Goal: Task Accomplishment & Management: Manage account settings

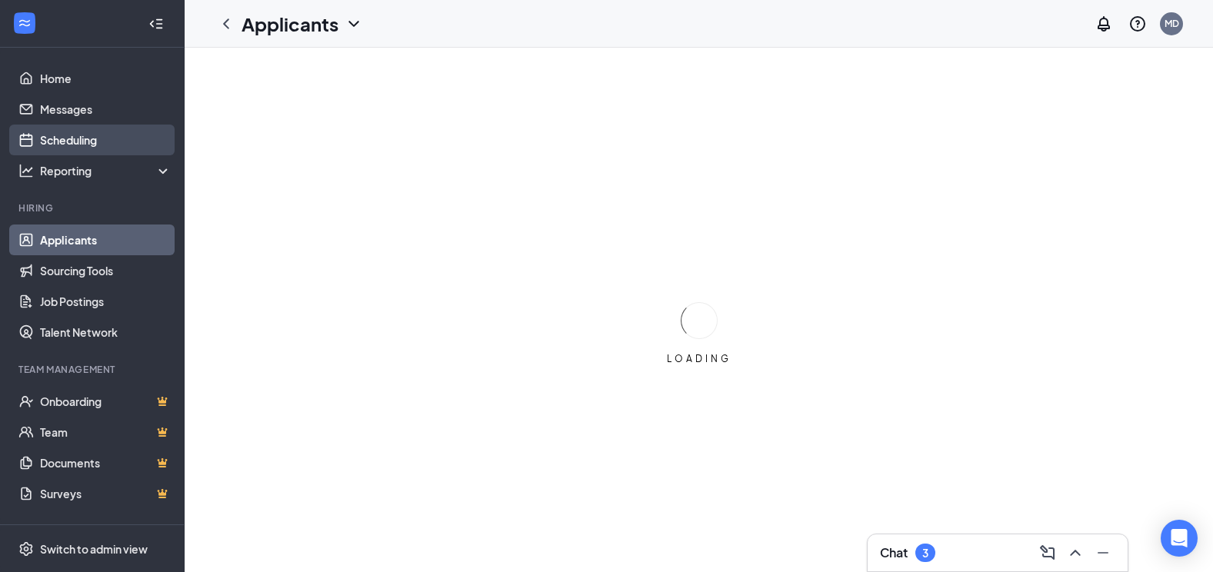
click at [73, 141] on link "Scheduling" at bounding box center [106, 140] width 132 height 31
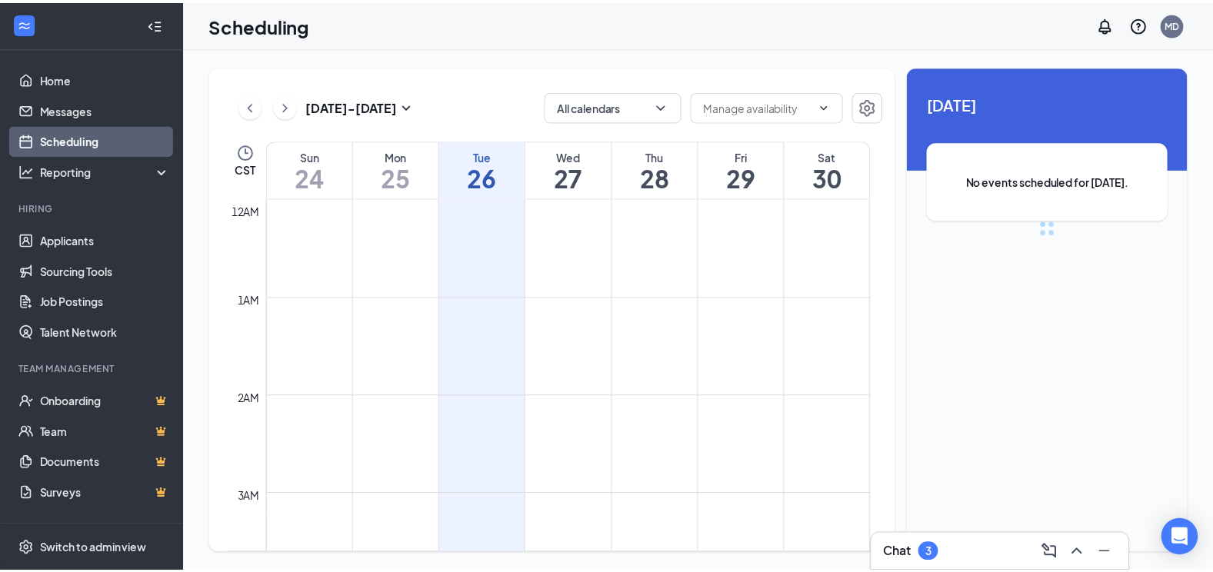
scroll to position [756, 0]
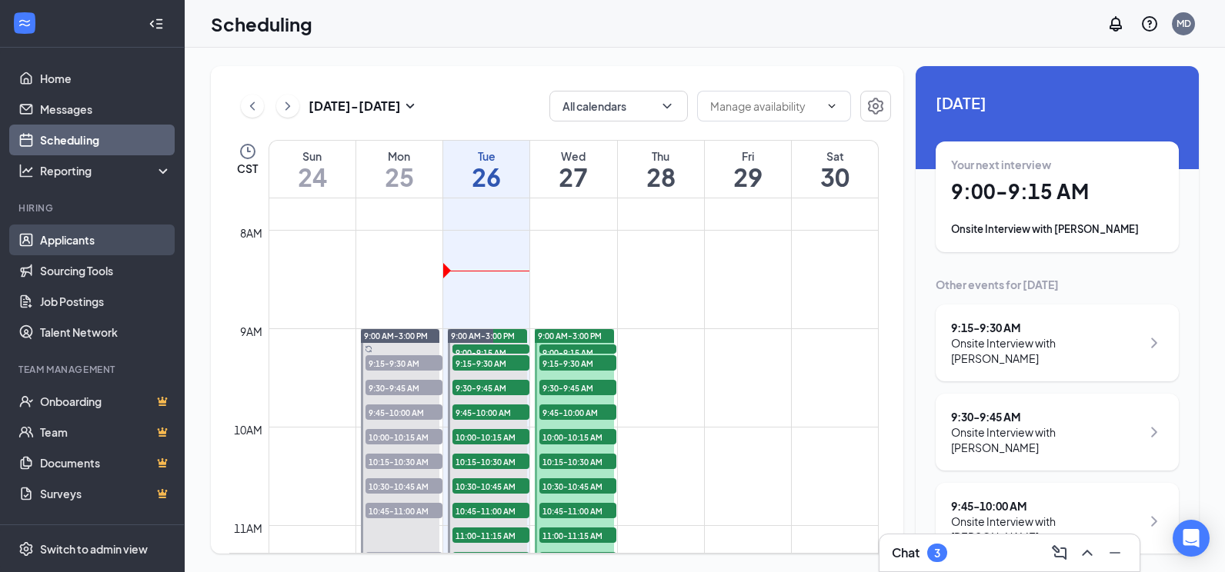
click at [75, 242] on link "Applicants" at bounding box center [106, 240] width 132 height 31
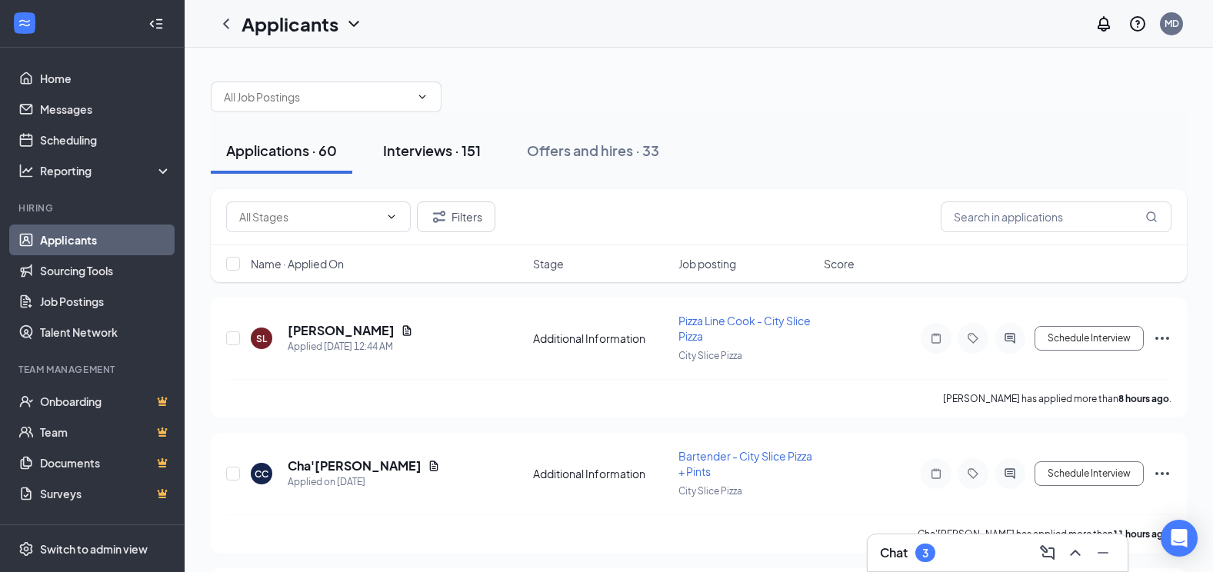
click at [416, 143] on div "Interviews · 151" at bounding box center [432, 150] width 98 height 19
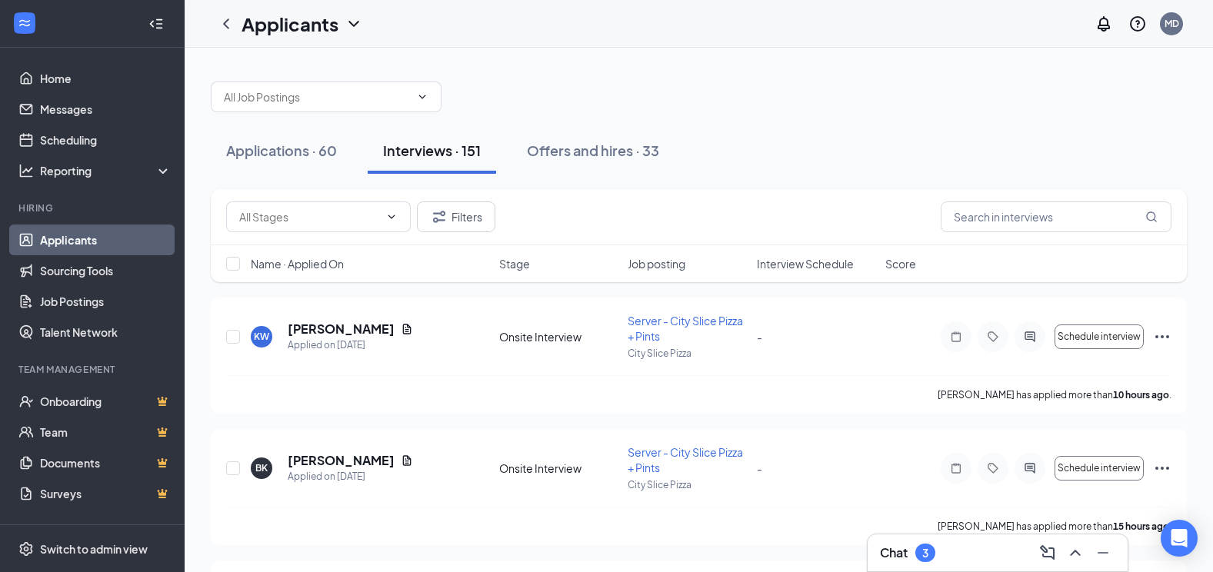
click at [779, 262] on span "Interview Schedule" at bounding box center [805, 263] width 97 height 15
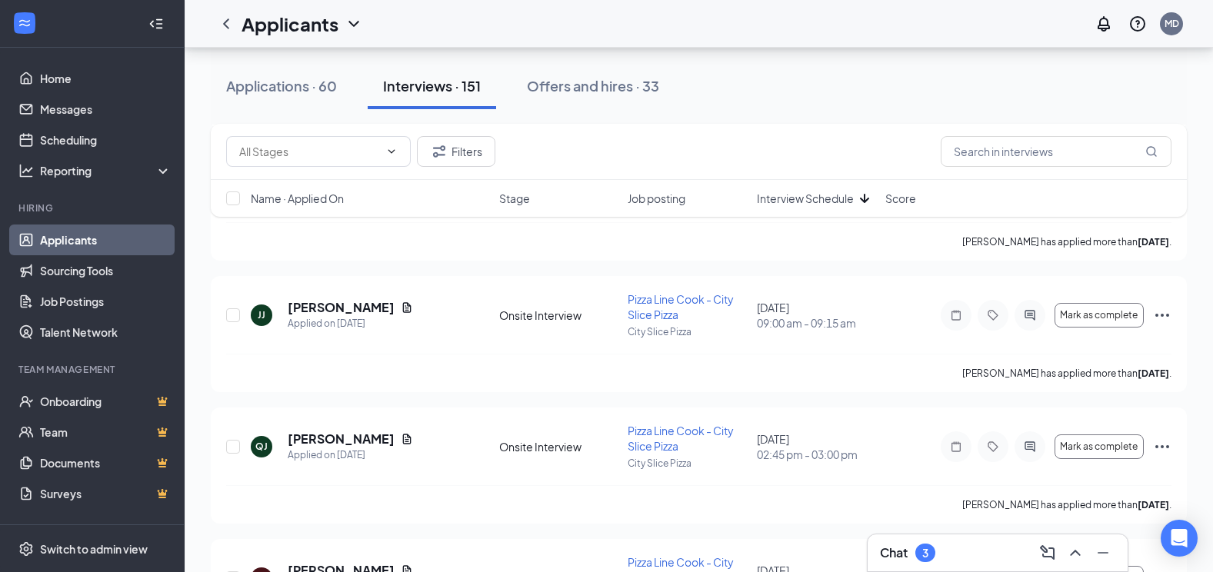
scroll to position [3077, 0]
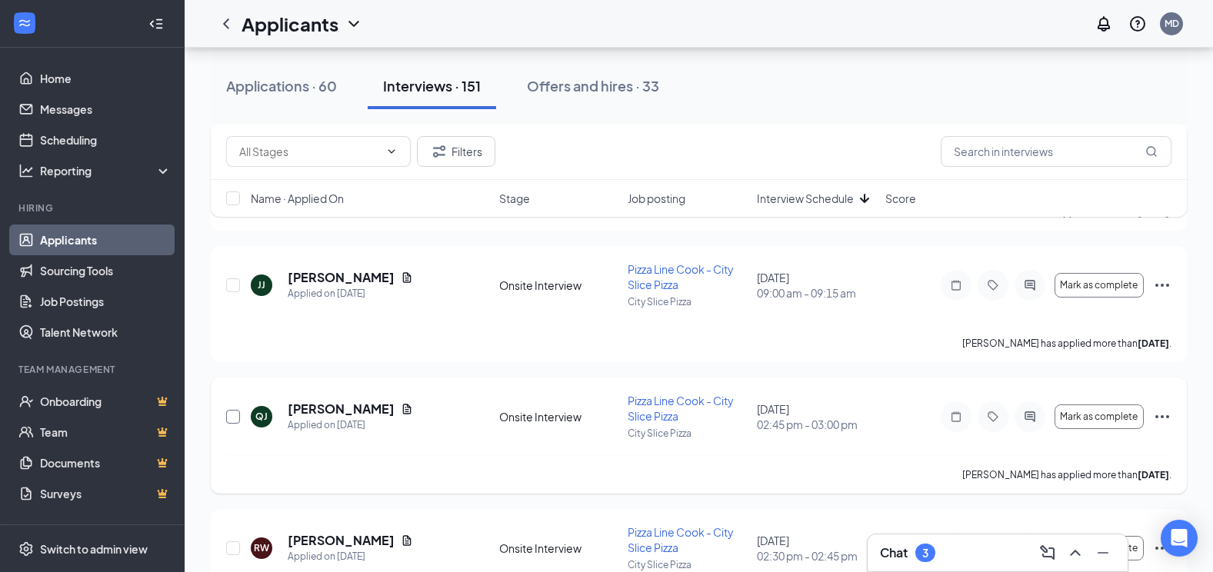
click at [238, 420] on input "checkbox" at bounding box center [233, 417] width 14 height 14
checkbox input "true"
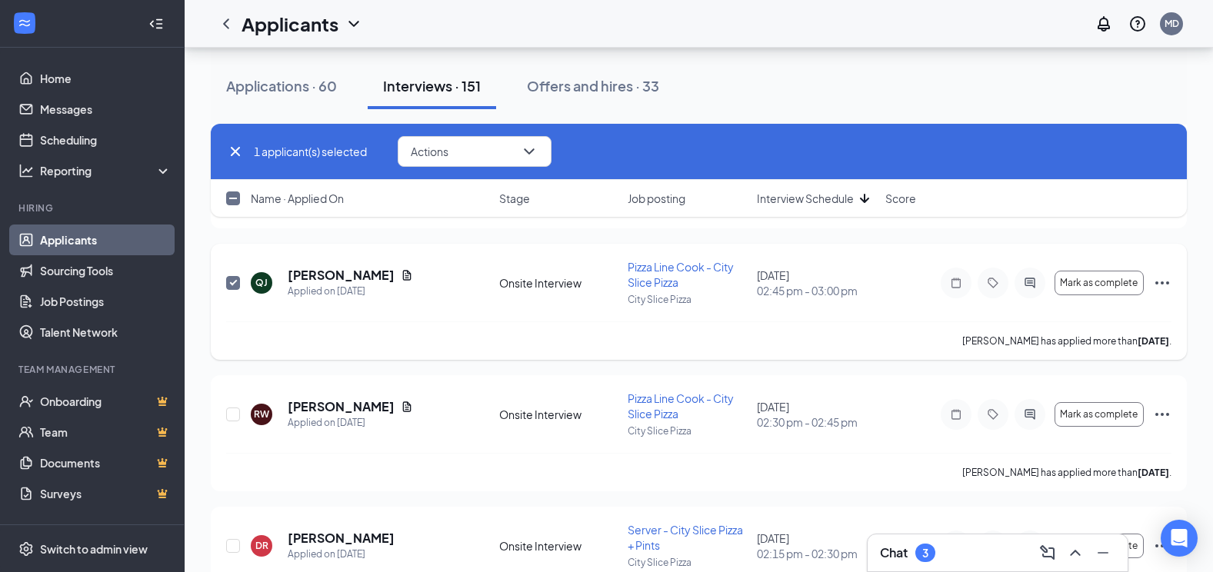
scroll to position [3231, 0]
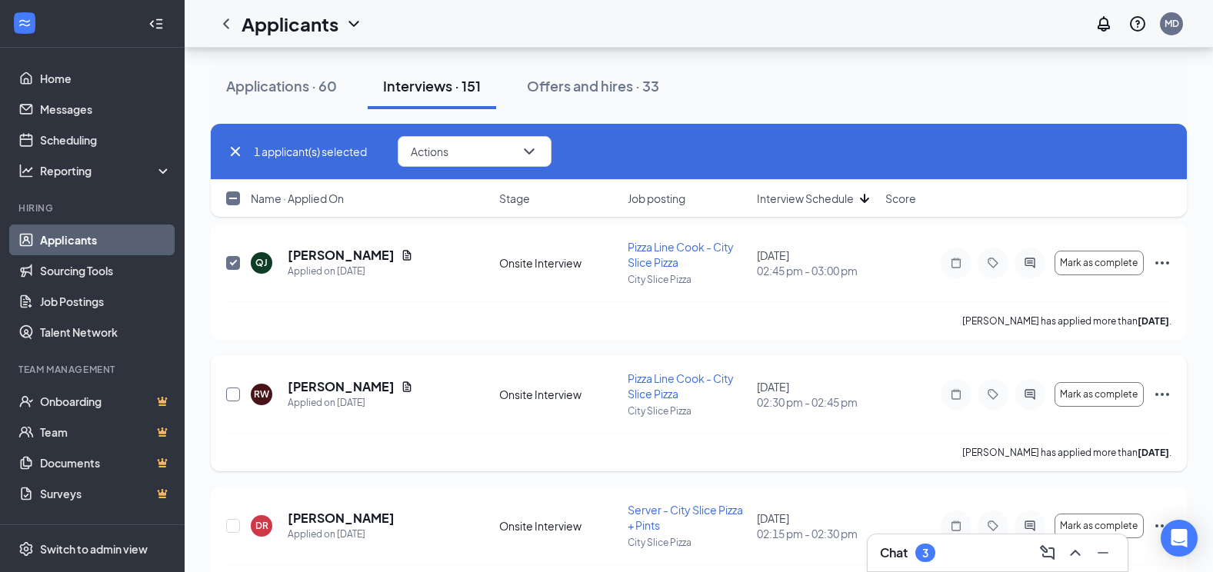
click at [236, 396] on input "checkbox" at bounding box center [233, 395] width 14 height 14
checkbox input "true"
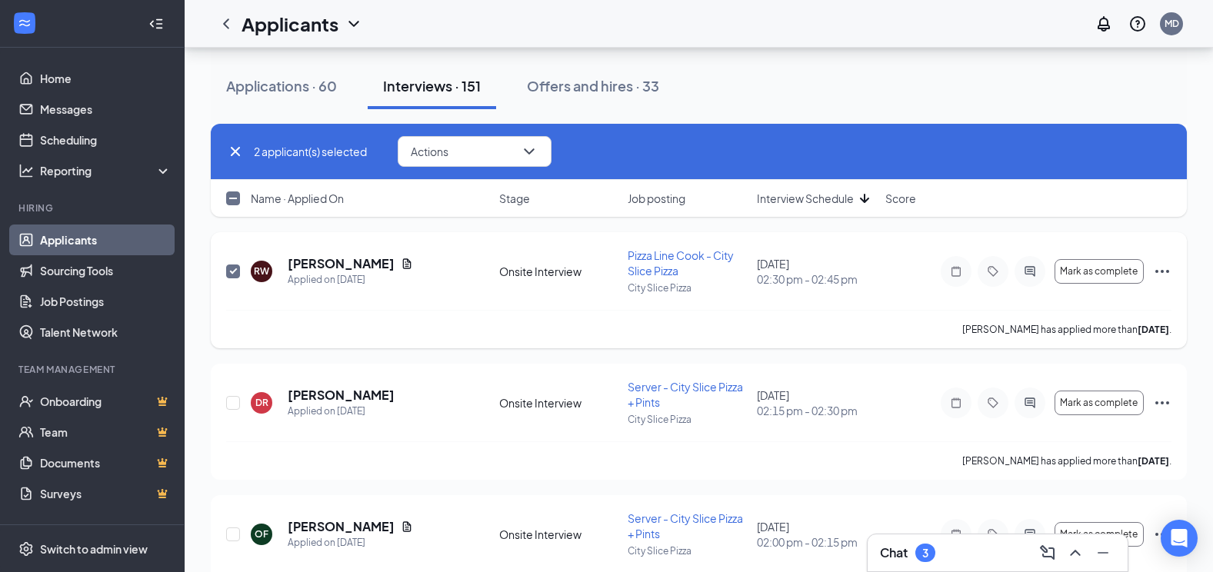
scroll to position [3385, 0]
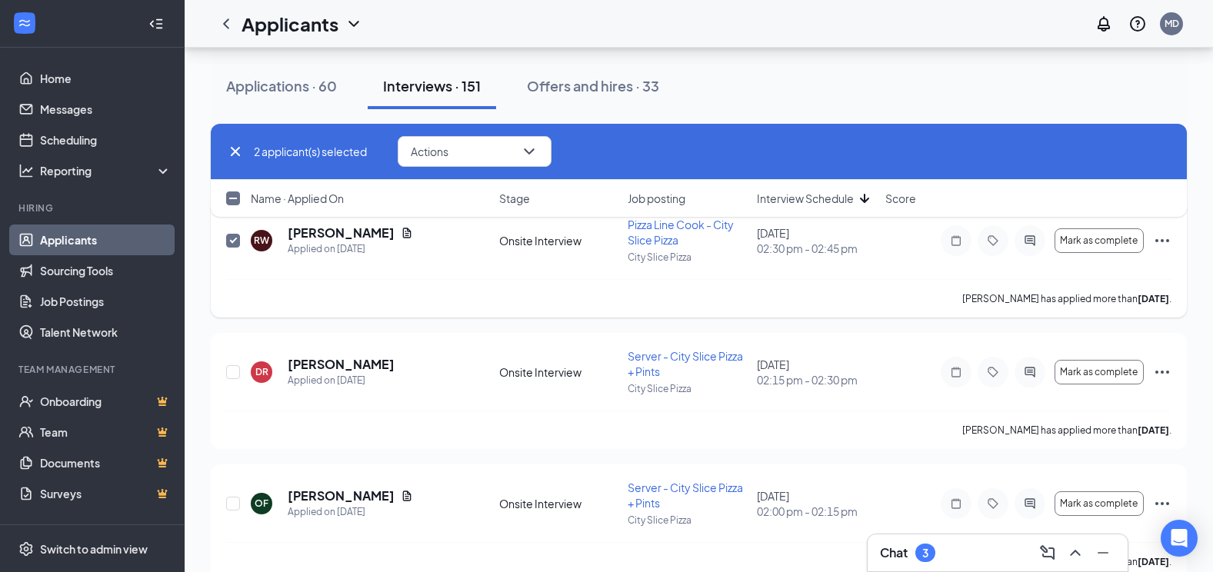
click at [237, 381] on div at bounding box center [233, 372] width 15 height 47
click at [229, 369] on input "checkbox" at bounding box center [233, 372] width 14 height 14
checkbox input "true"
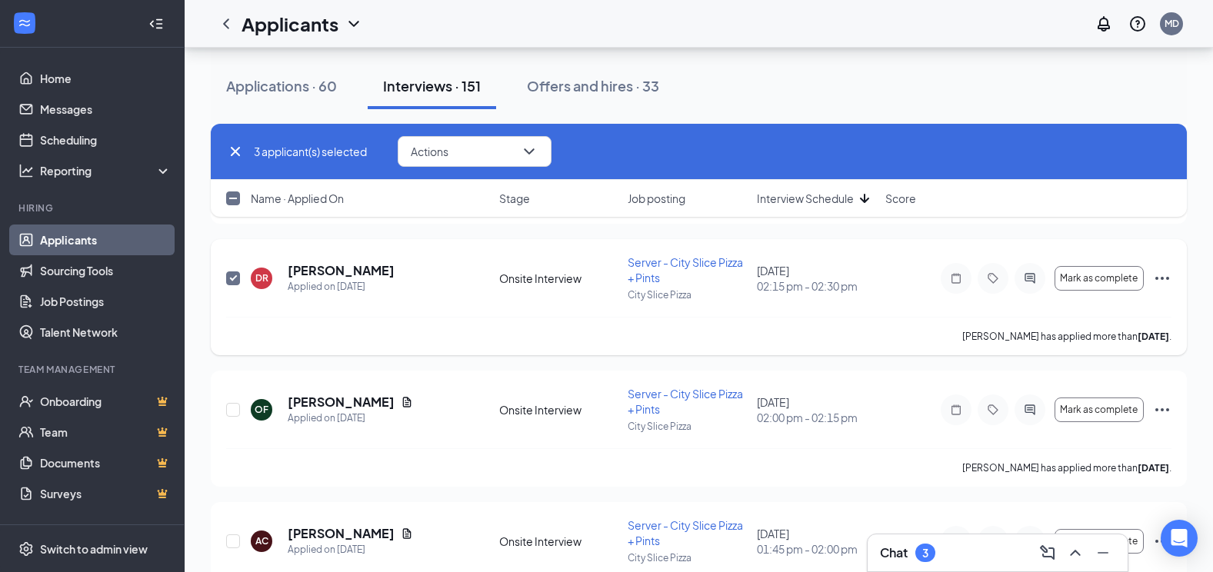
scroll to position [3508, 0]
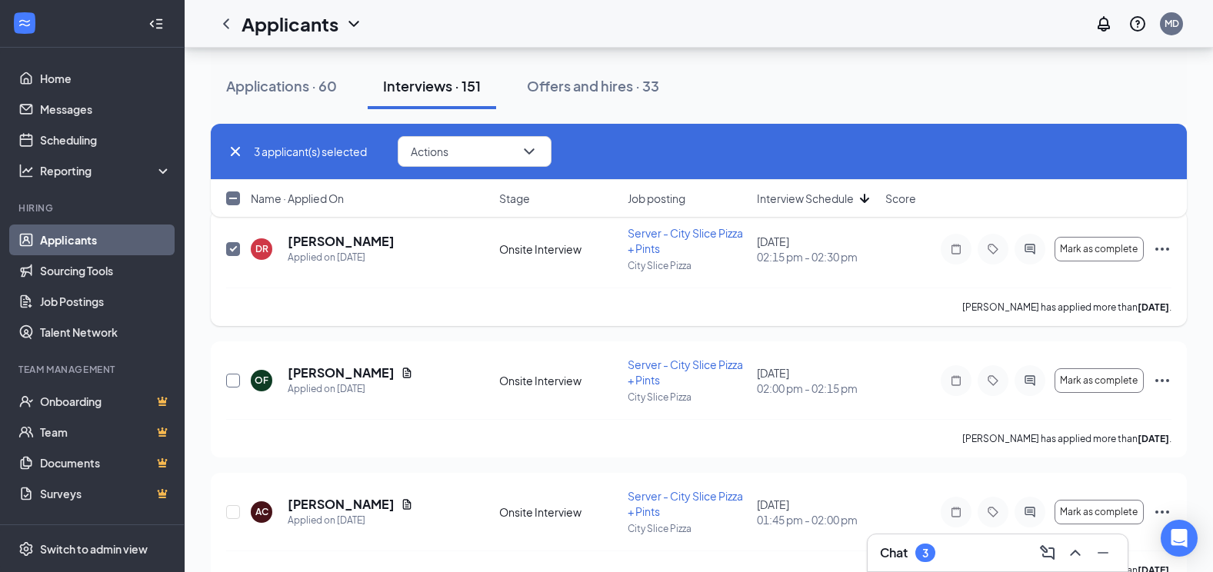
click at [235, 384] on input "checkbox" at bounding box center [233, 381] width 14 height 14
checkbox input "true"
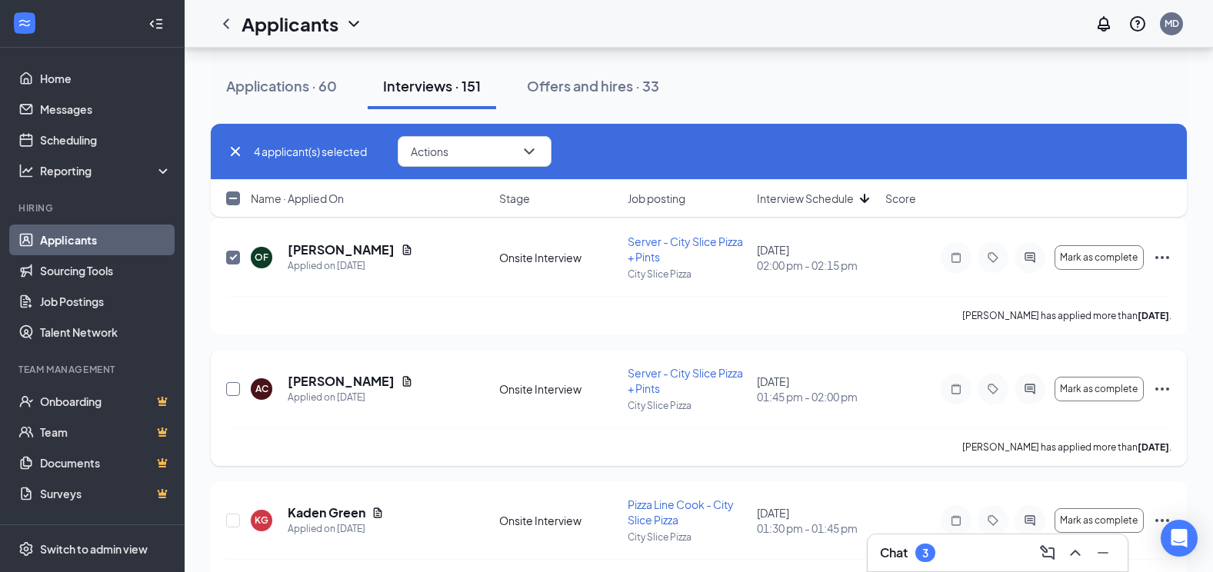
click at [233, 392] on input "checkbox" at bounding box center [233, 389] width 14 height 14
checkbox input "true"
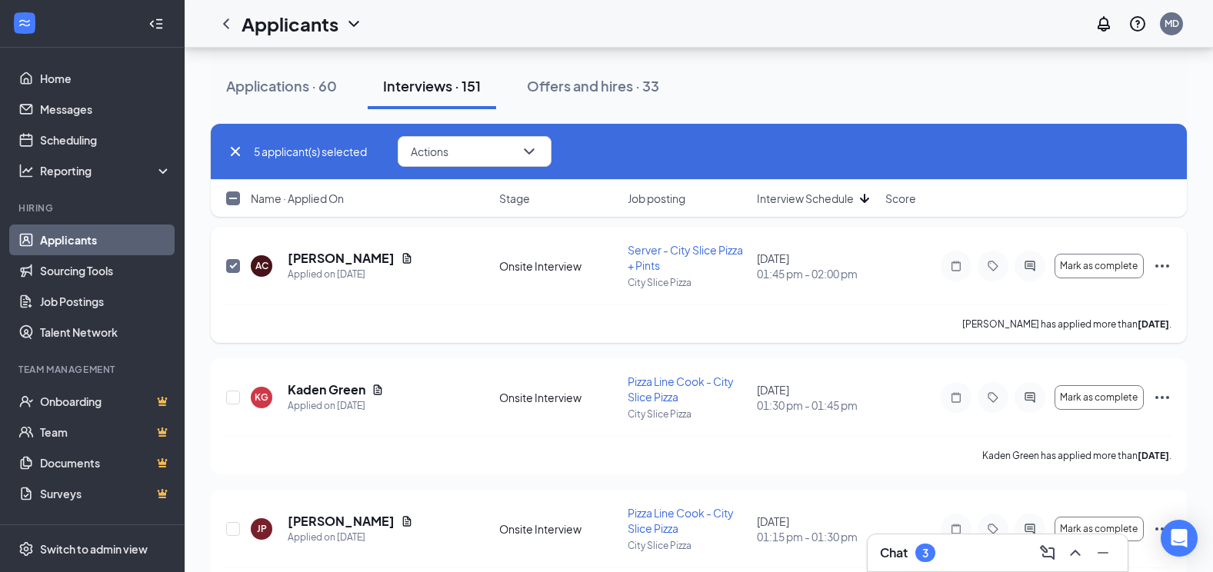
scroll to position [3785, 0]
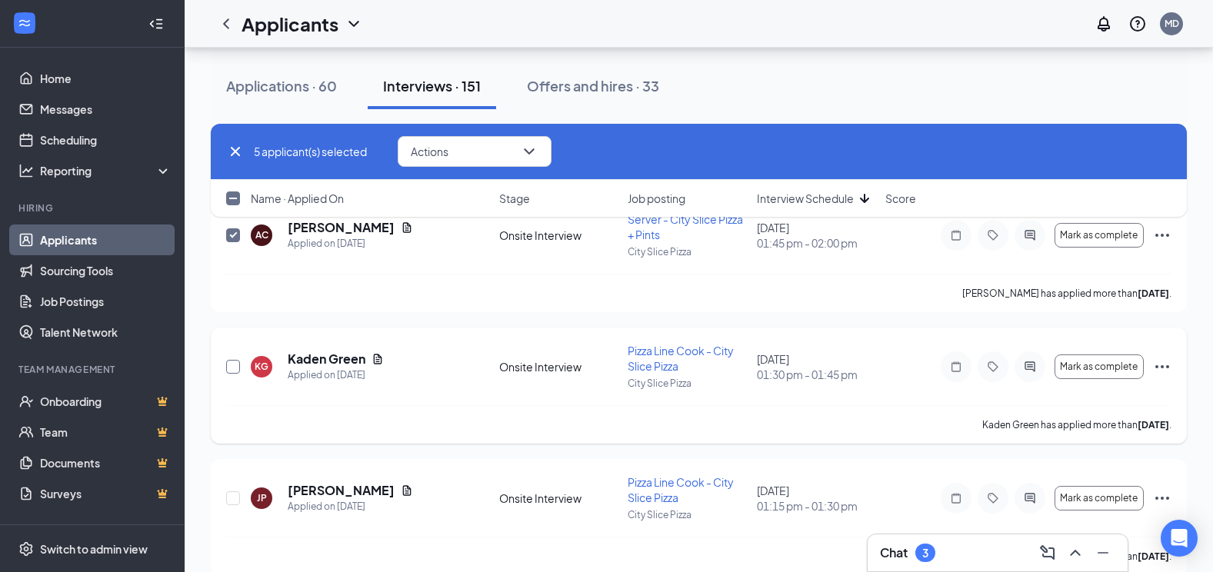
click at [235, 372] on input "checkbox" at bounding box center [233, 367] width 14 height 14
checkbox input "true"
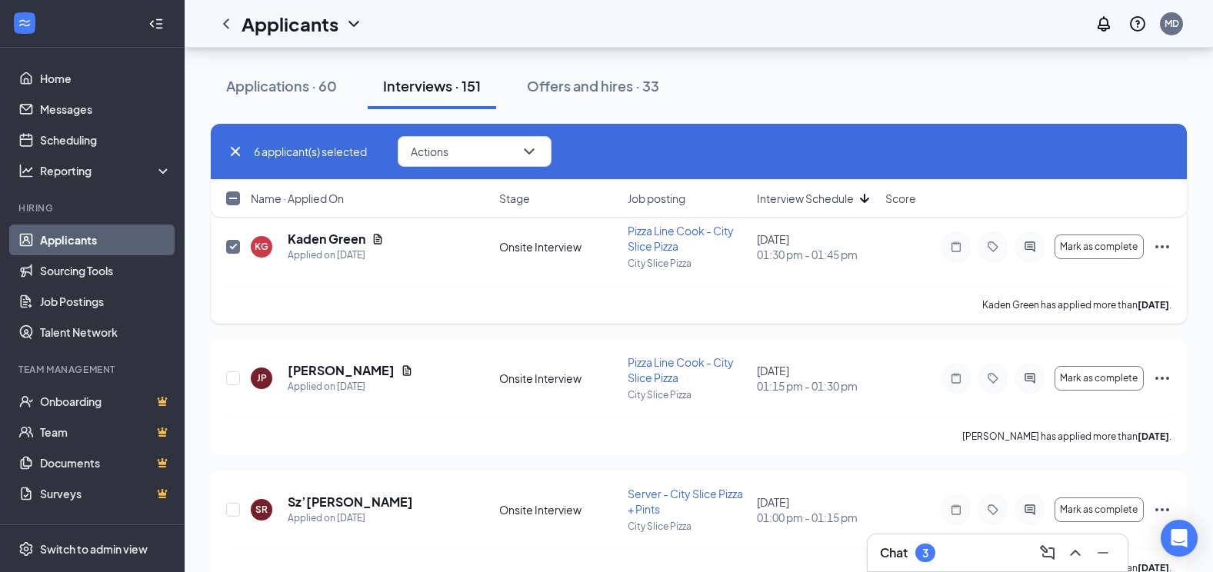
scroll to position [3908, 0]
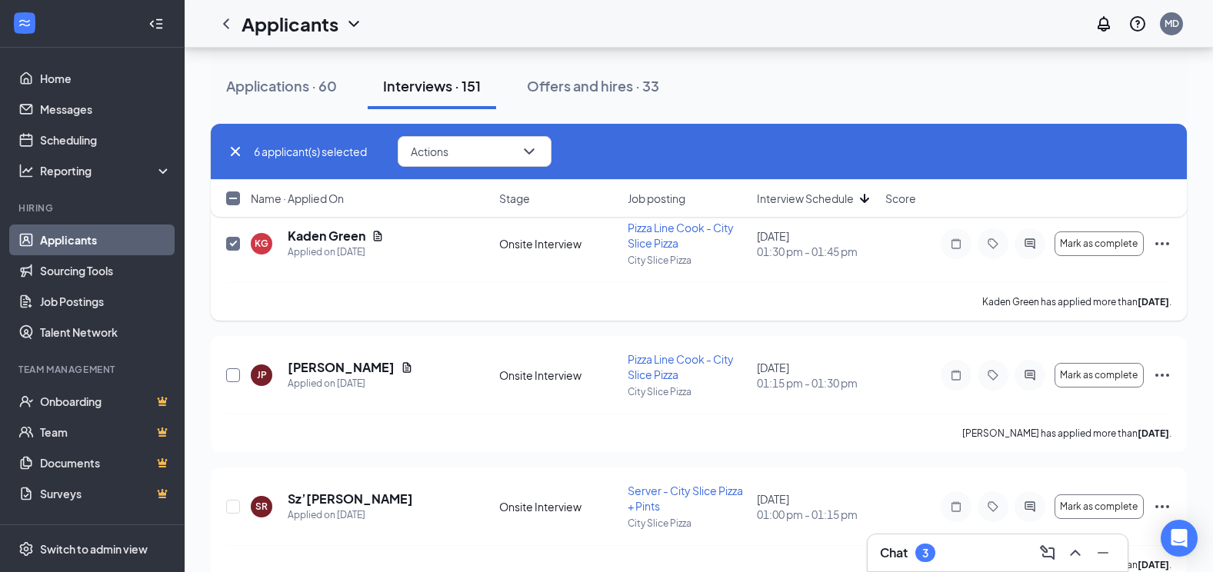
click at [235, 372] on input "checkbox" at bounding box center [233, 376] width 14 height 14
checkbox input "true"
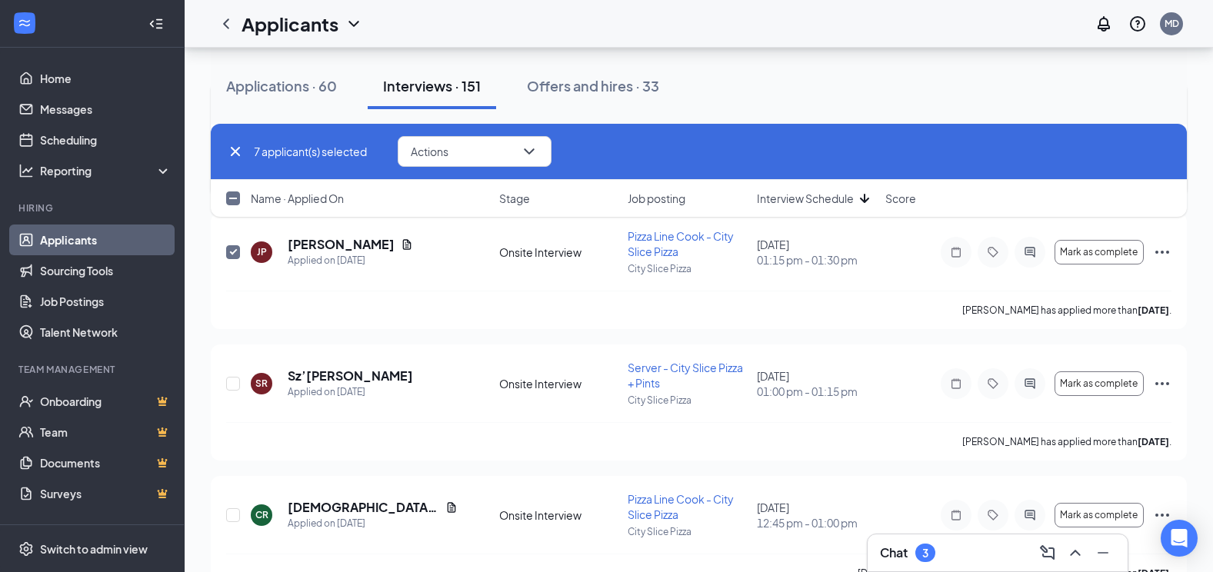
scroll to position [4062, 0]
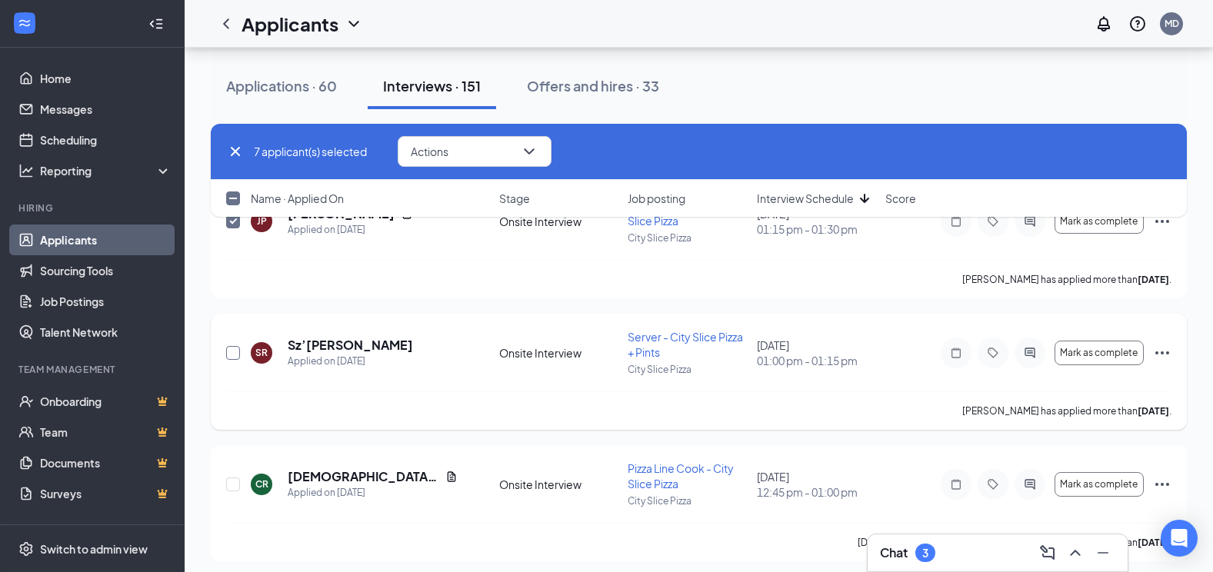
click at [232, 356] on input "checkbox" at bounding box center [233, 353] width 14 height 14
checkbox input "true"
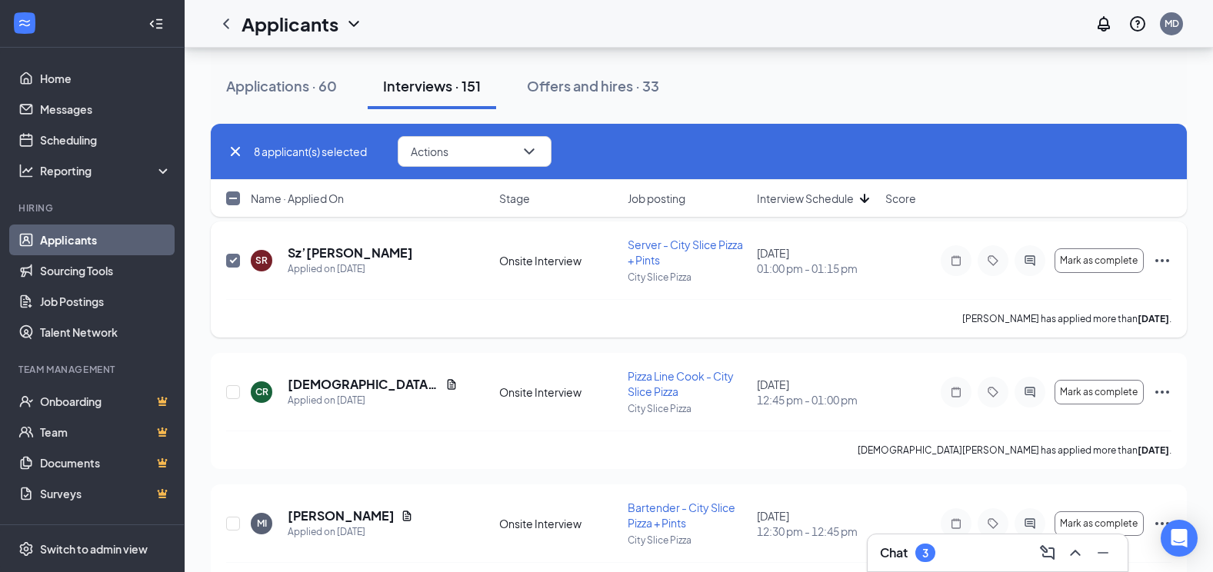
scroll to position [4185, 0]
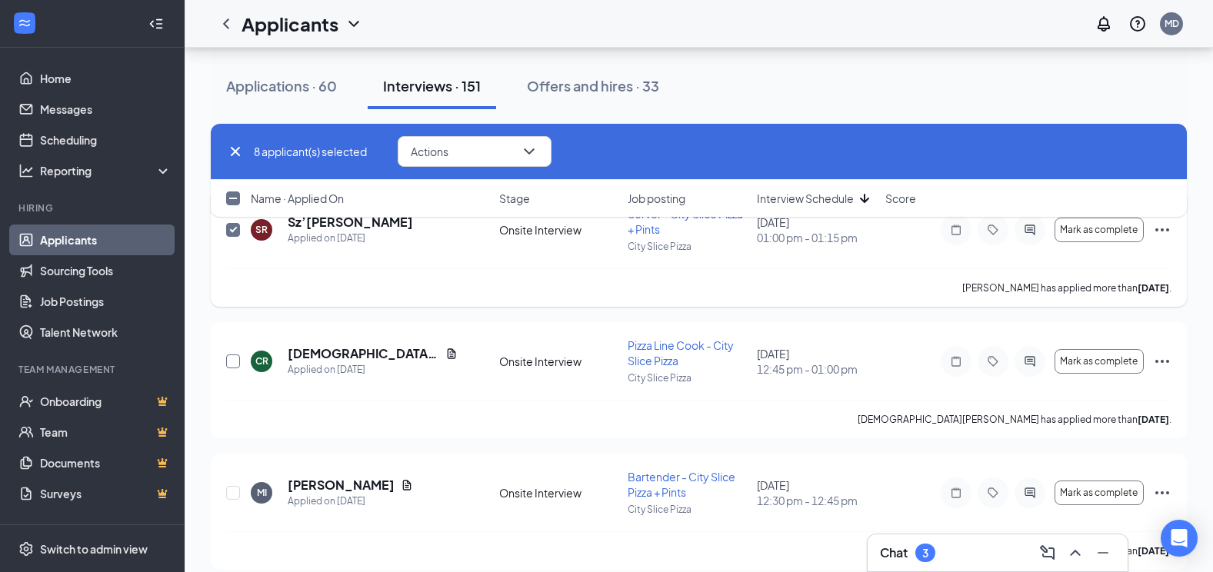
click at [232, 356] on input "checkbox" at bounding box center [233, 362] width 14 height 14
checkbox input "true"
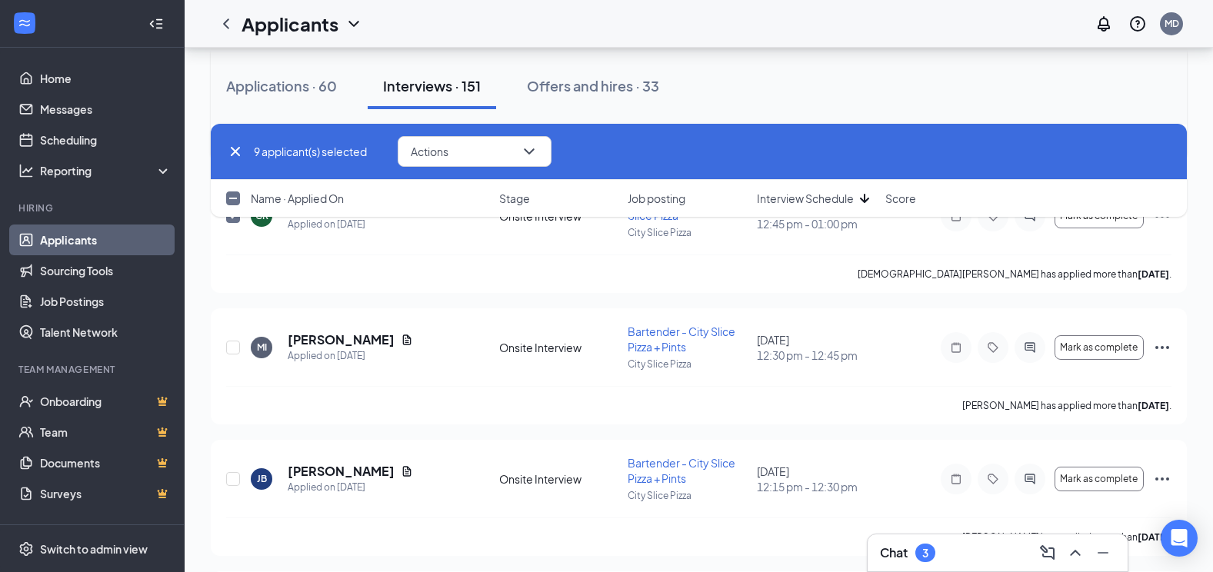
scroll to position [4339, 0]
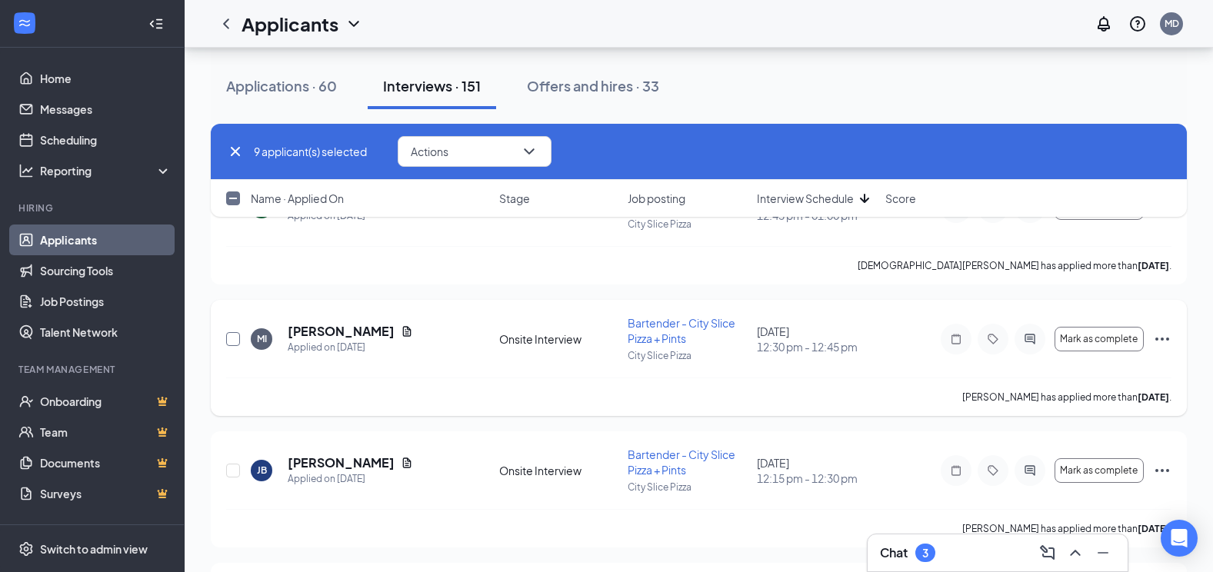
click at [232, 342] on input "checkbox" at bounding box center [233, 339] width 14 height 14
checkbox input "true"
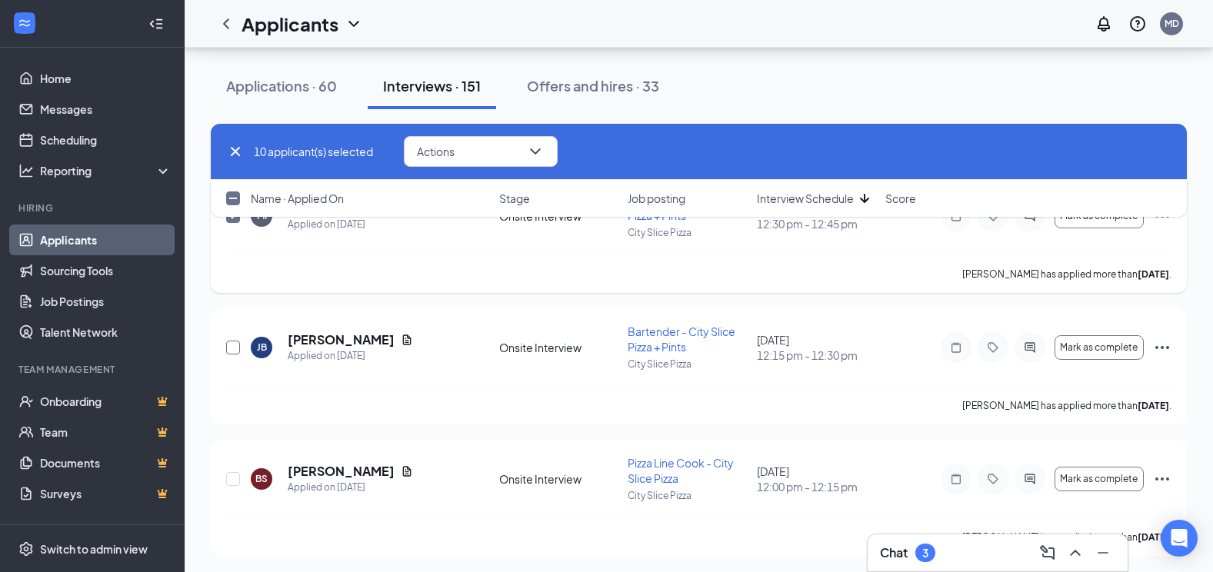
click at [232, 342] on input "checkbox" at bounding box center [233, 348] width 14 height 14
checkbox input "true"
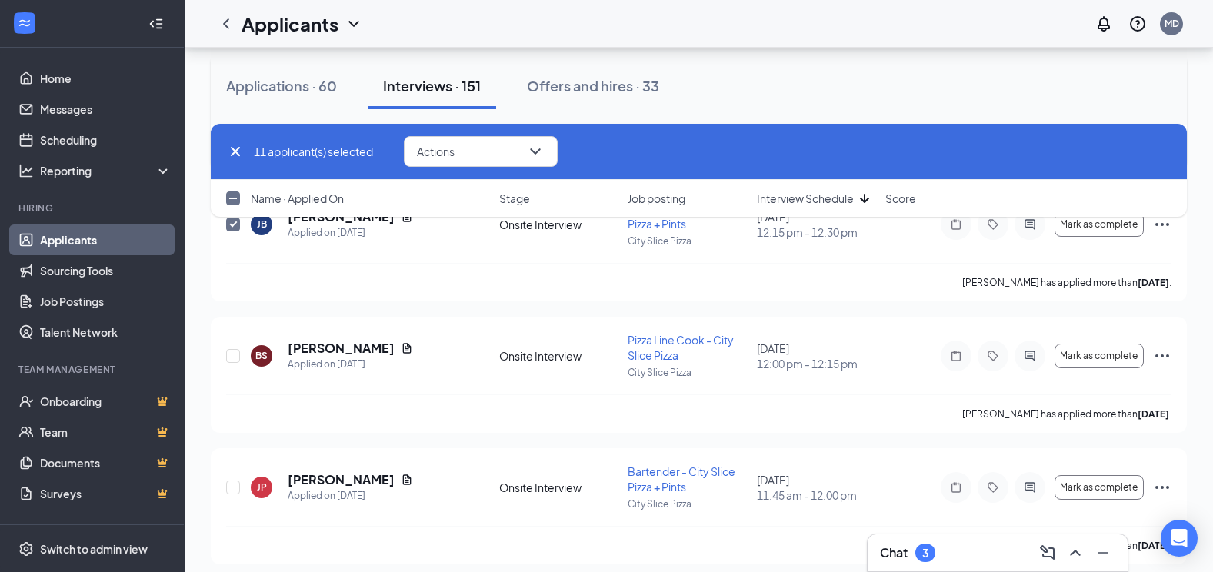
scroll to position [4616, 0]
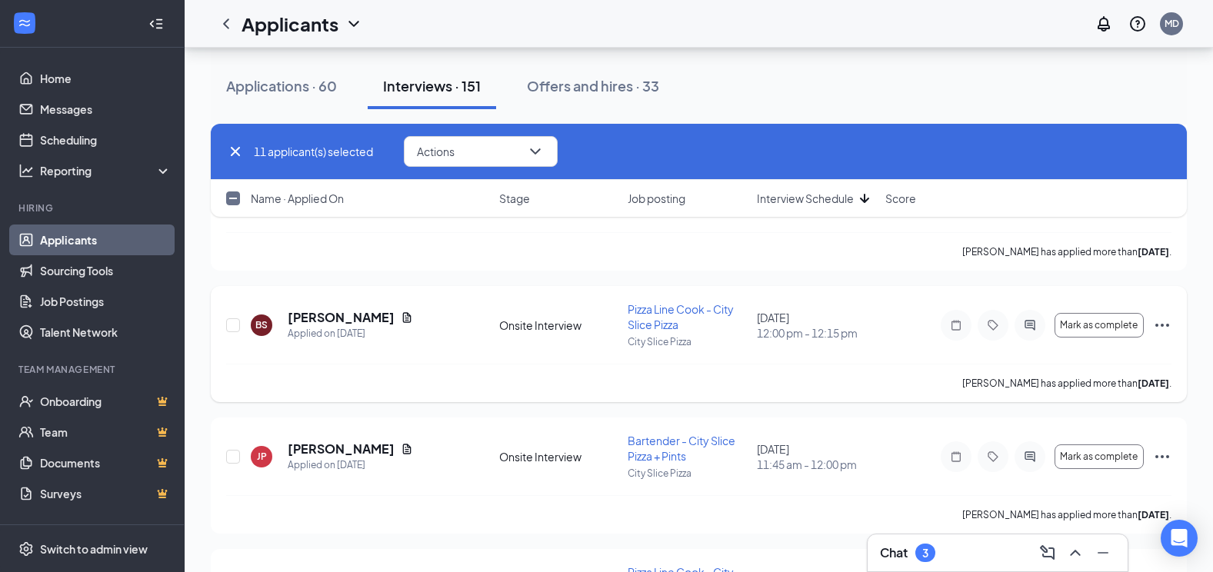
click at [232, 335] on div at bounding box center [233, 325] width 15 height 47
click at [232, 325] on input "checkbox" at bounding box center [233, 325] width 14 height 14
checkbox input "true"
click at [235, 455] on input "checkbox" at bounding box center [233, 457] width 14 height 14
checkbox input "true"
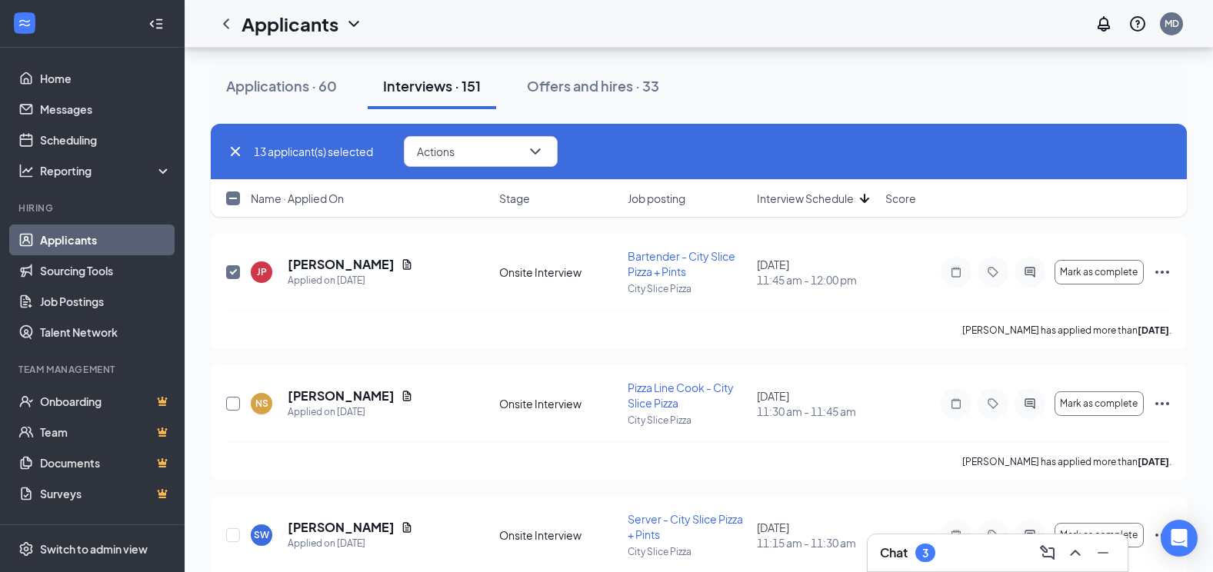
click at [236, 408] on input "checkbox" at bounding box center [233, 404] width 14 height 14
checkbox input "true"
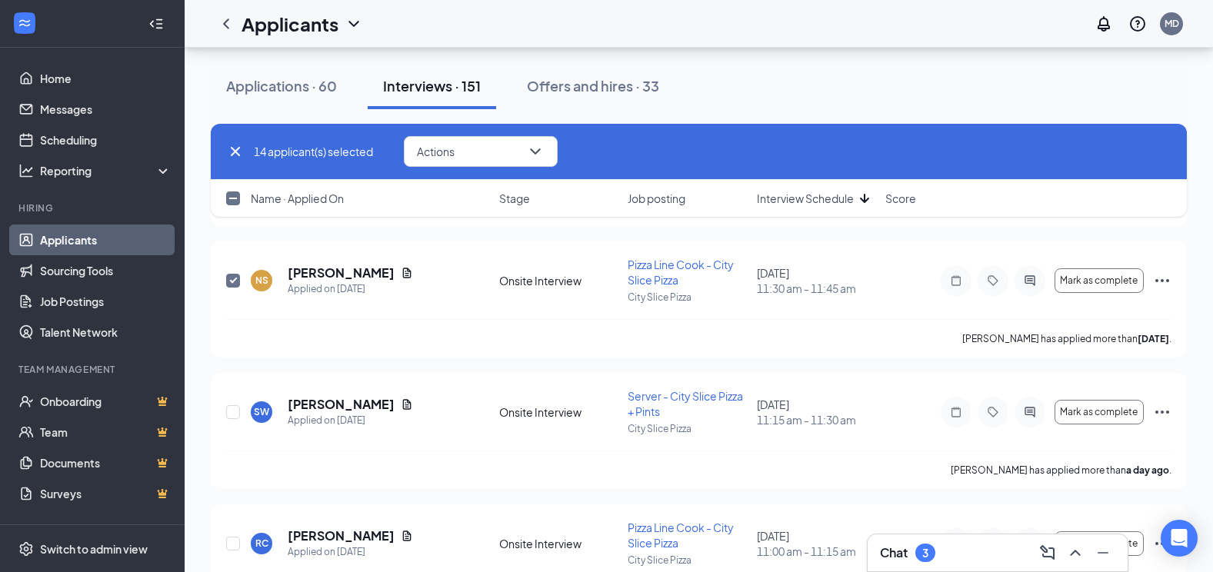
scroll to position [4954, 0]
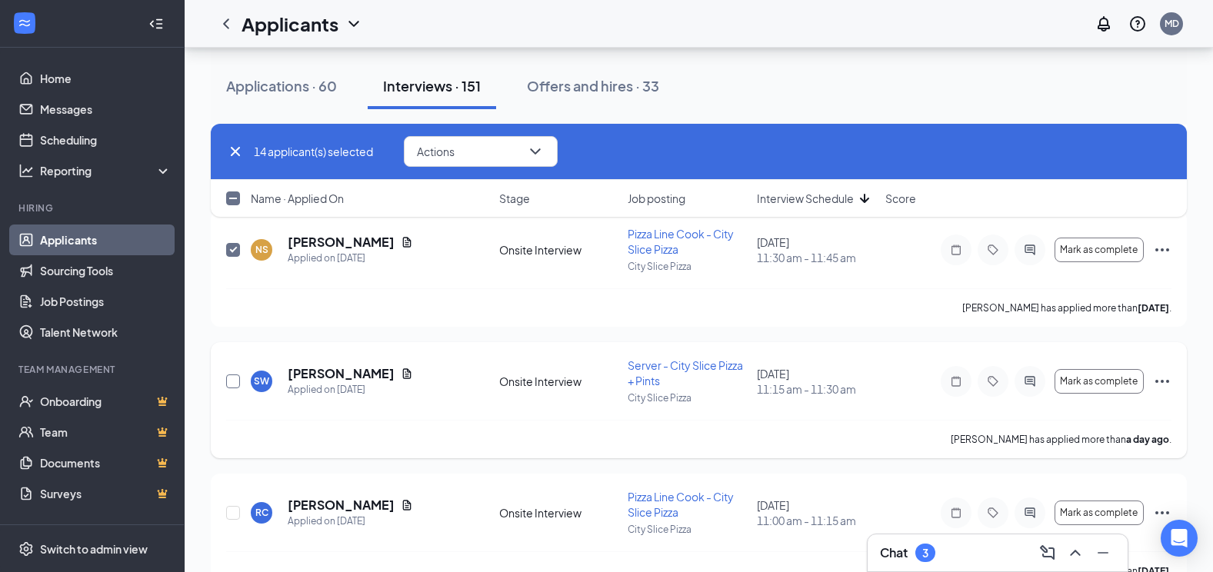
click at [229, 384] on input "checkbox" at bounding box center [233, 382] width 14 height 14
checkbox input "true"
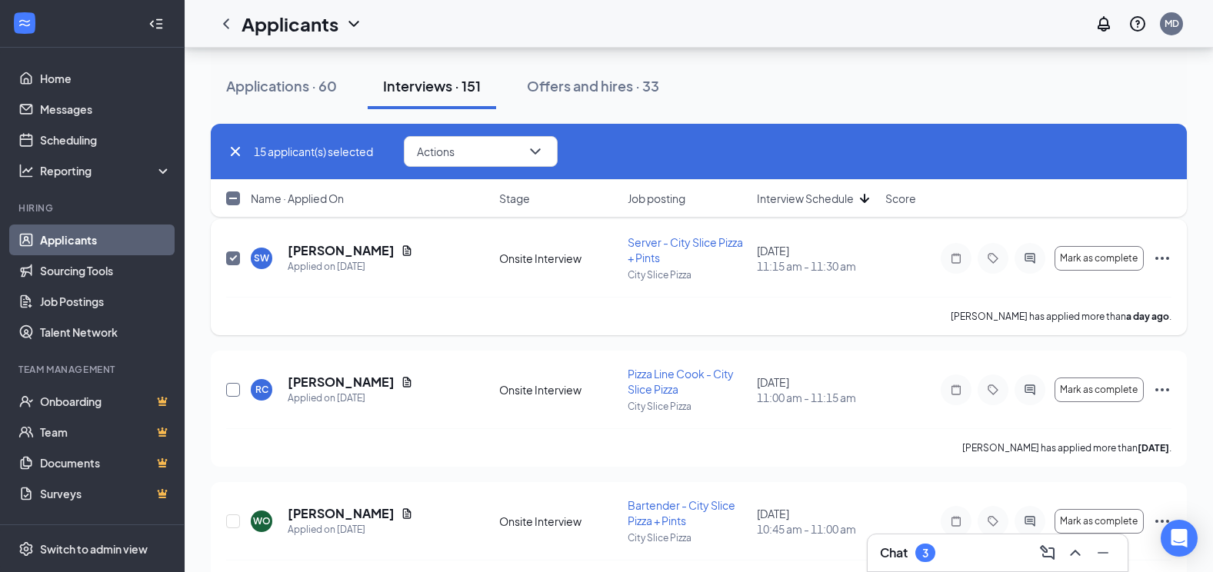
click at [229, 384] on input "checkbox" at bounding box center [233, 390] width 14 height 14
checkbox input "true"
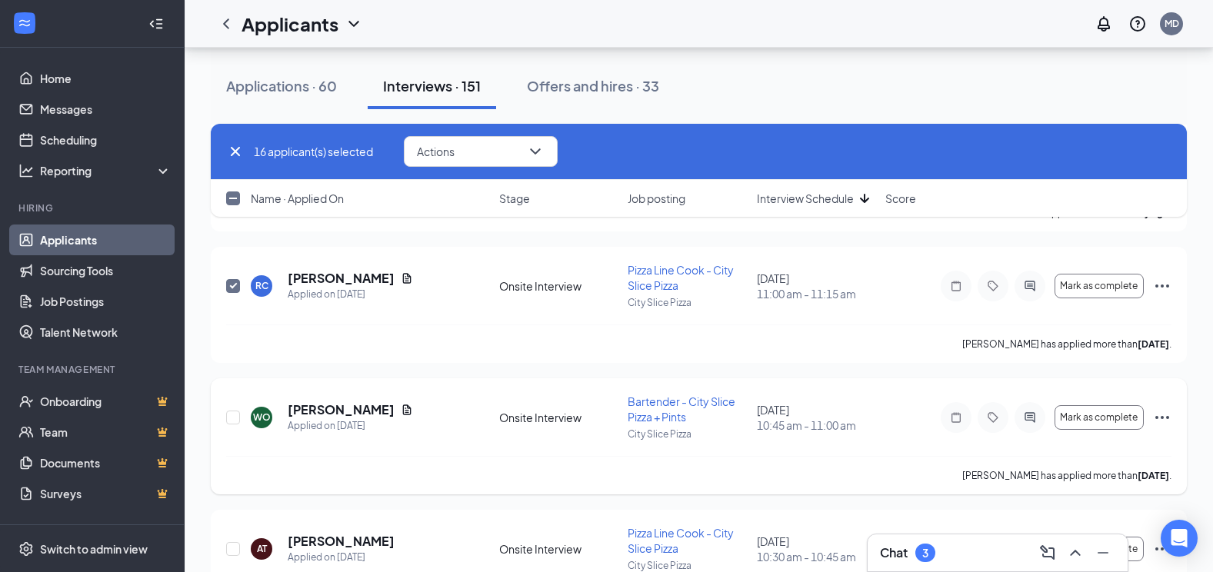
scroll to position [5201, 0]
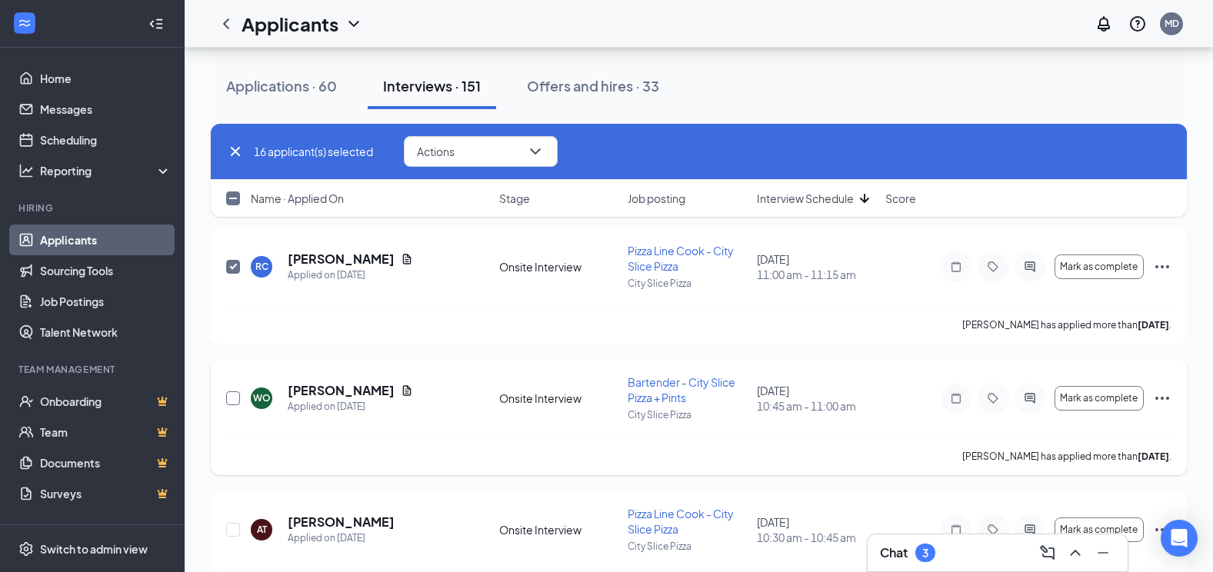
click at [237, 399] on input "checkbox" at bounding box center [233, 399] width 14 height 14
checkbox input "true"
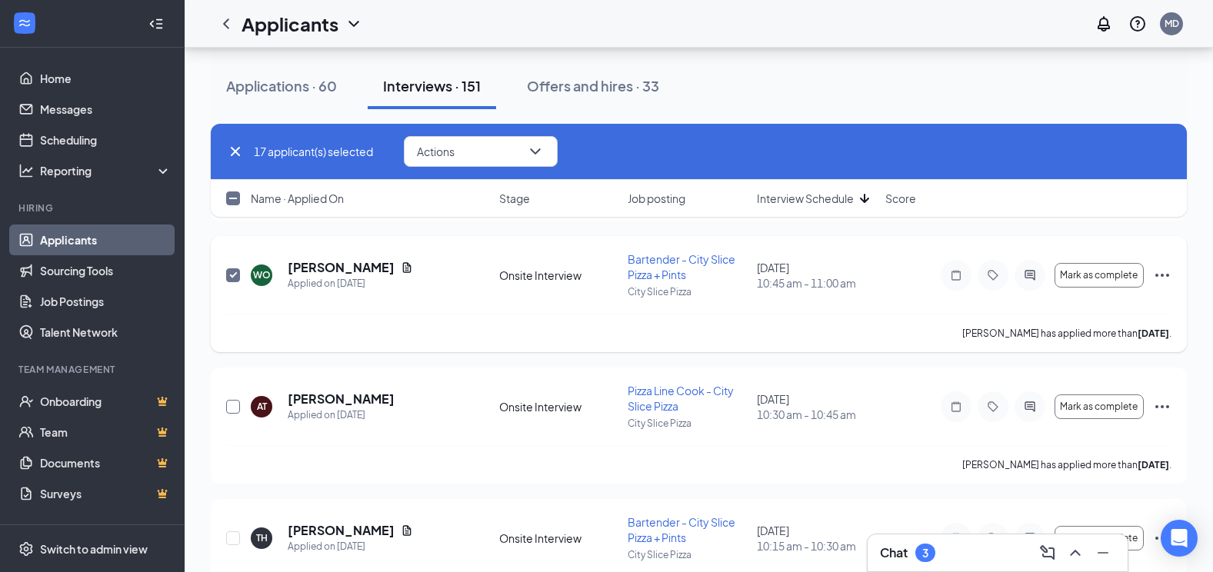
click at [237, 400] on input "checkbox" at bounding box center [233, 407] width 14 height 14
checkbox input "true"
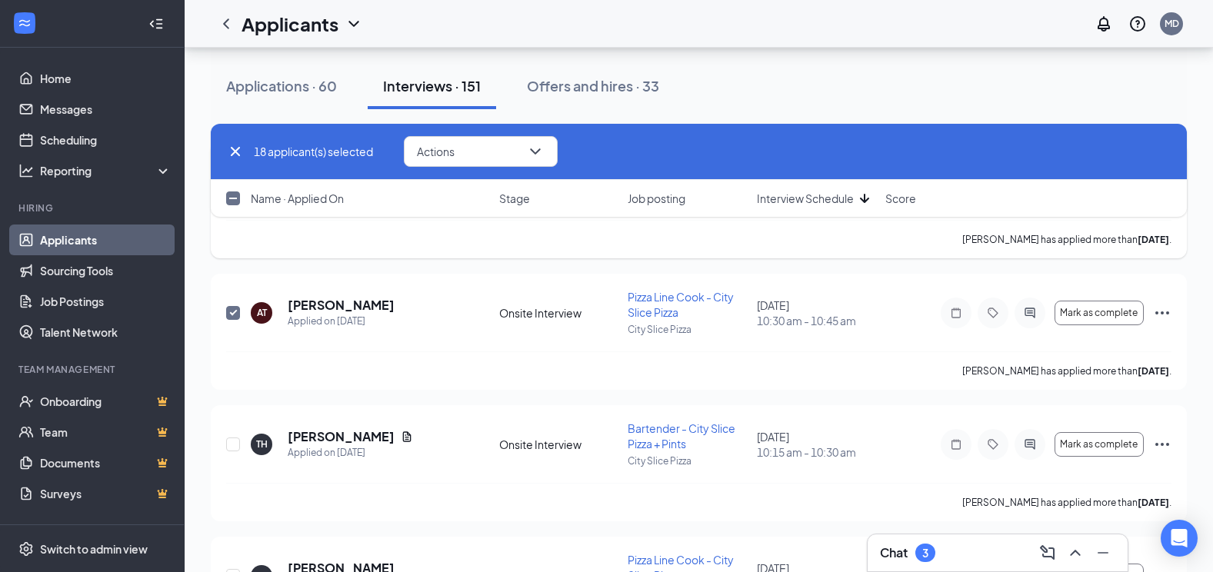
scroll to position [5447, 0]
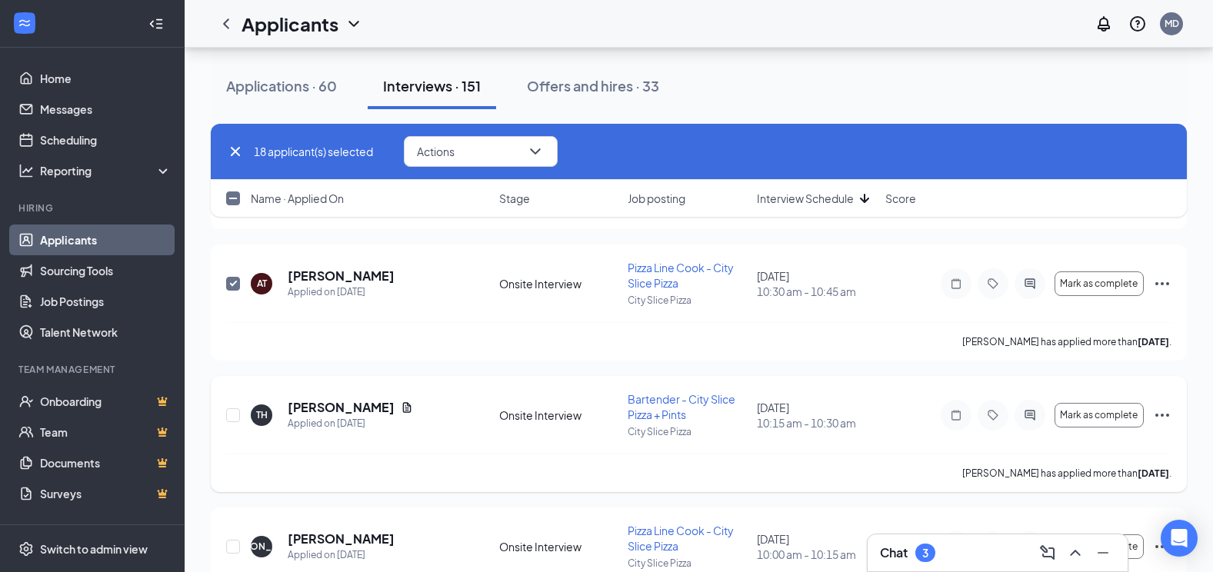
click at [232, 425] on div at bounding box center [233, 415] width 15 height 47
click at [233, 415] on input "checkbox" at bounding box center [233, 416] width 14 height 14
checkbox input "true"
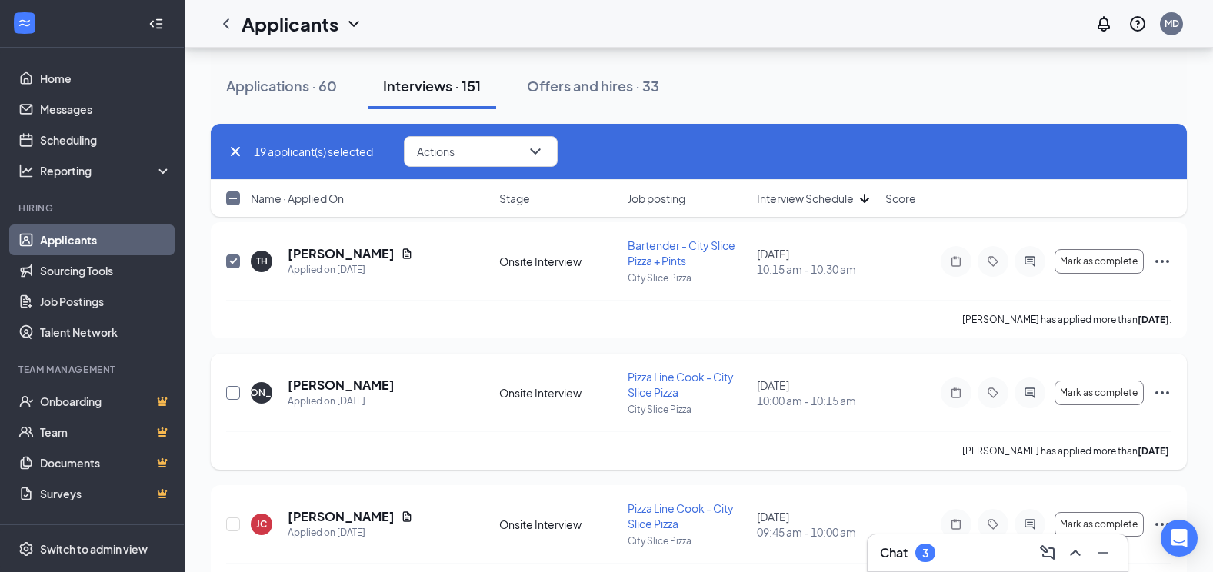
click at [238, 397] on input "checkbox" at bounding box center [233, 393] width 14 height 14
checkbox input "true"
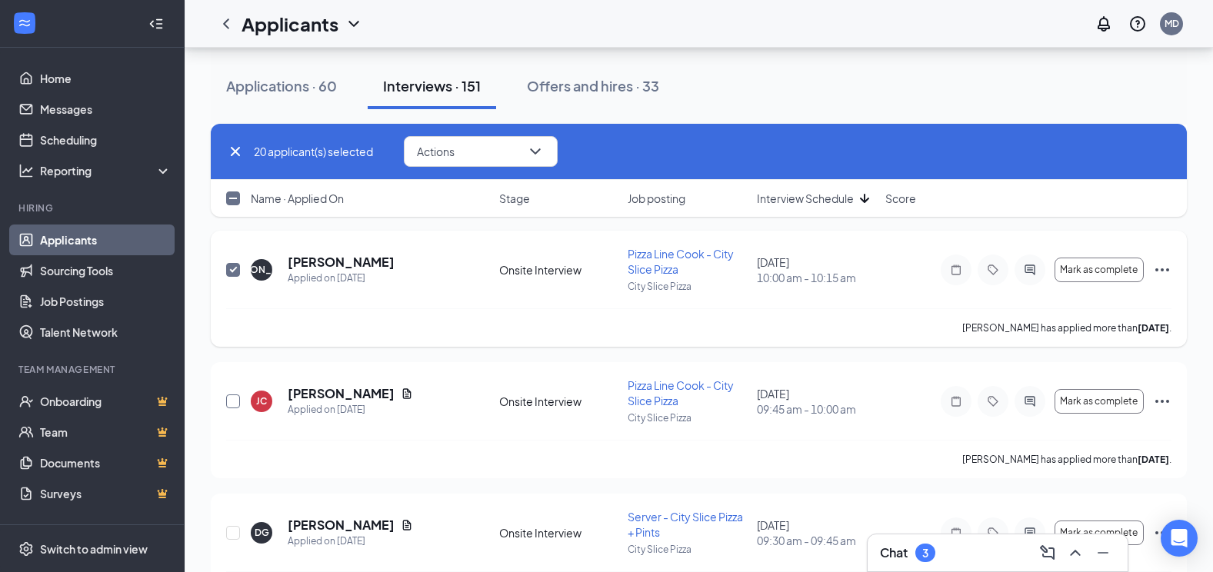
click at [238, 397] on input "checkbox" at bounding box center [233, 402] width 14 height 14
checkbox input "true"
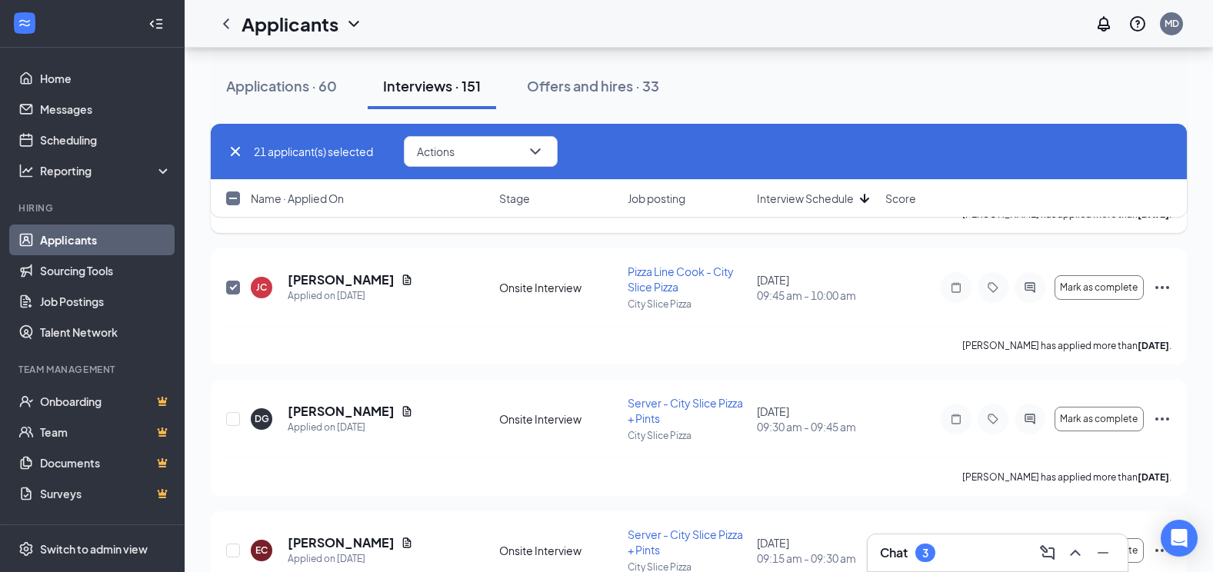
scroll to position [5847, 0]
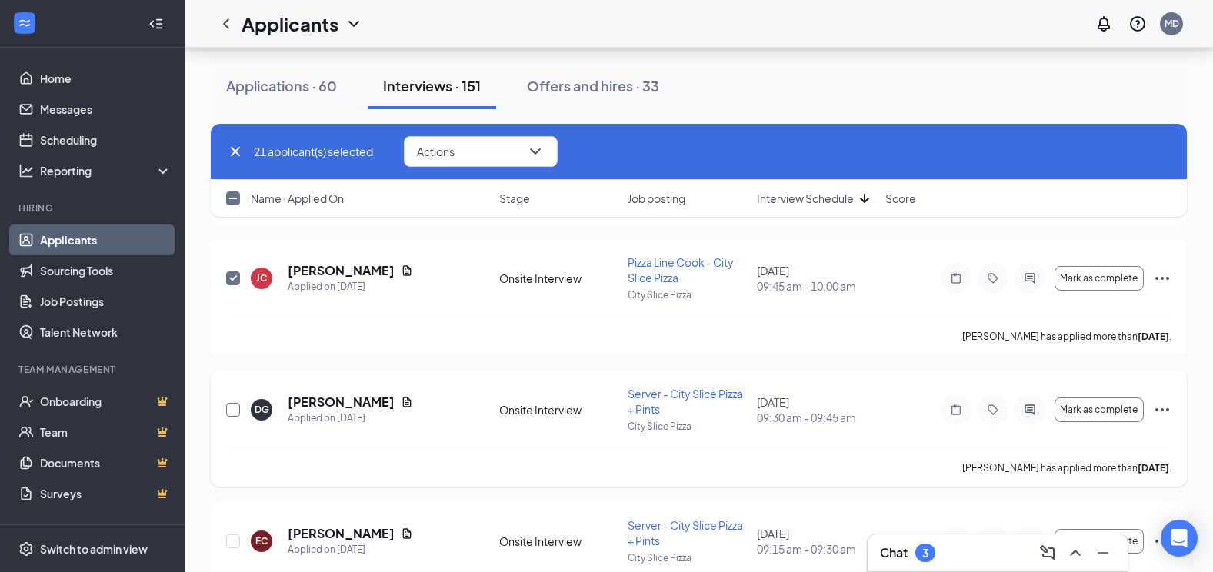
click at [234, 410] on input "checkbox" at bounding box center [233, 410] width 14 height 14
checkbox input "true"
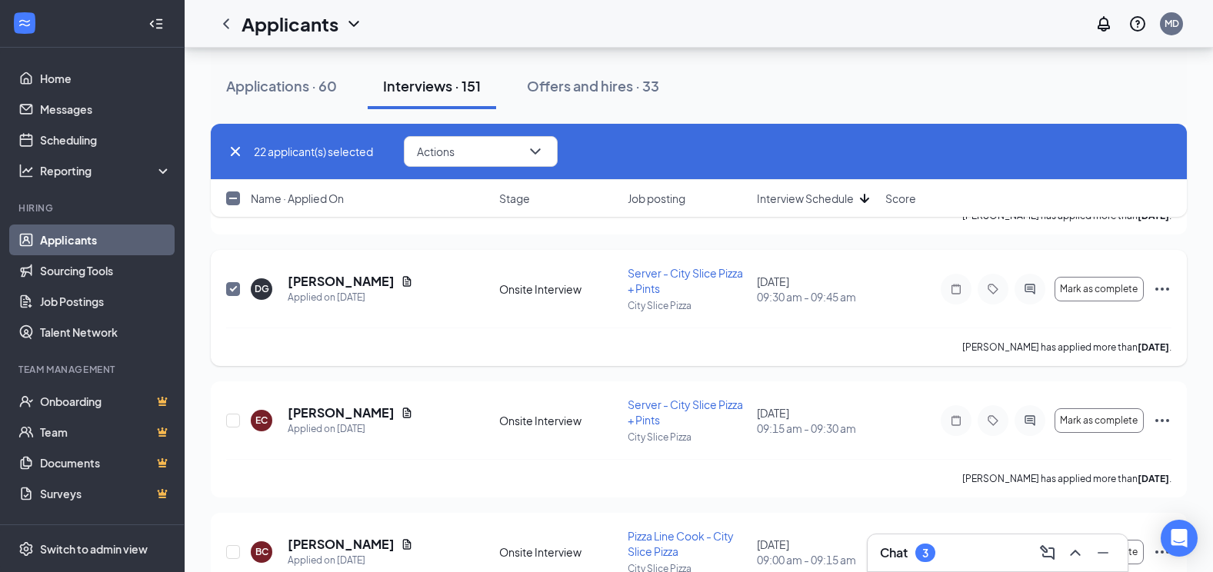
scroll to position [5970, 0]
click at [231, 415] on input "checkbox" at bounding box center [233, 419] width 14 height 14
checkbox input "true"
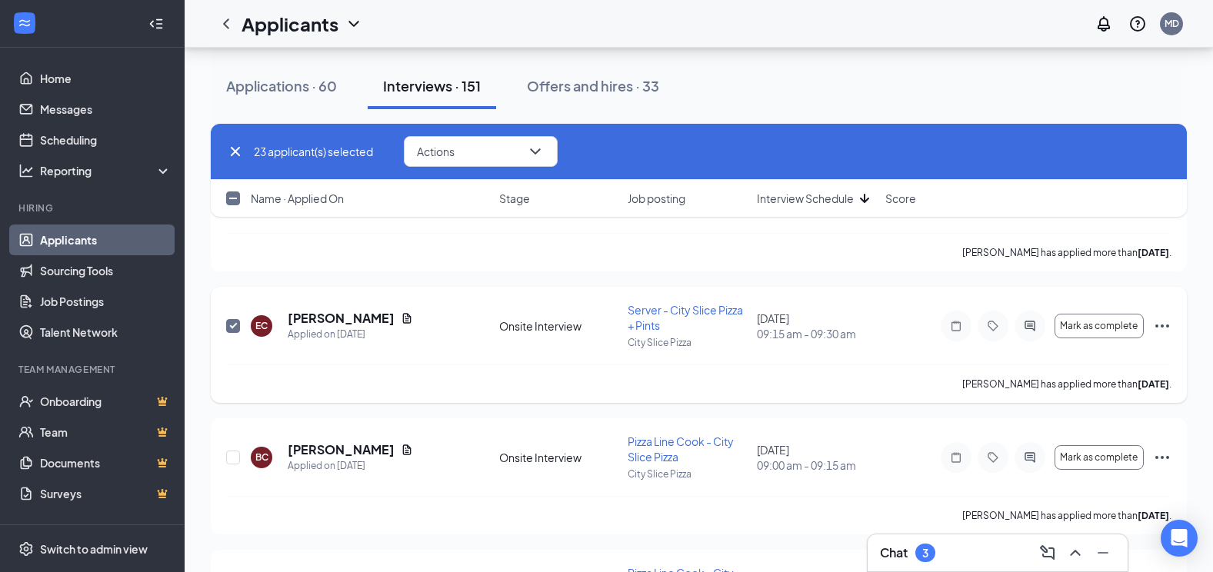
scroll to position [6093, 0]
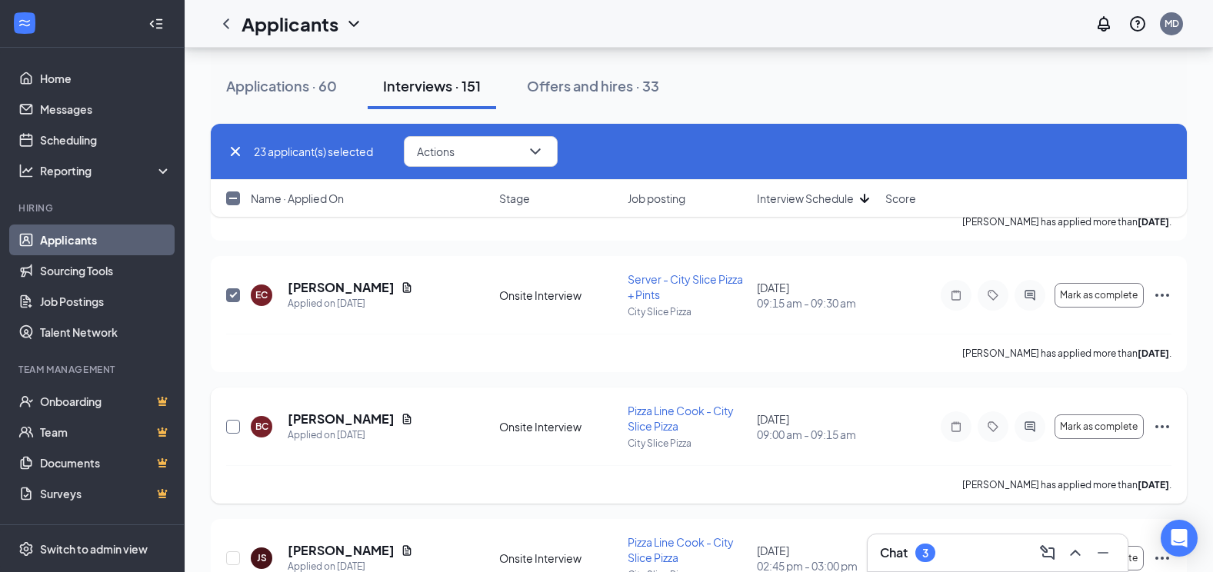
click at [233, 422] on input "checkbox" at bounding box center [233, 427] width 14 height 14
checkbox input "true"
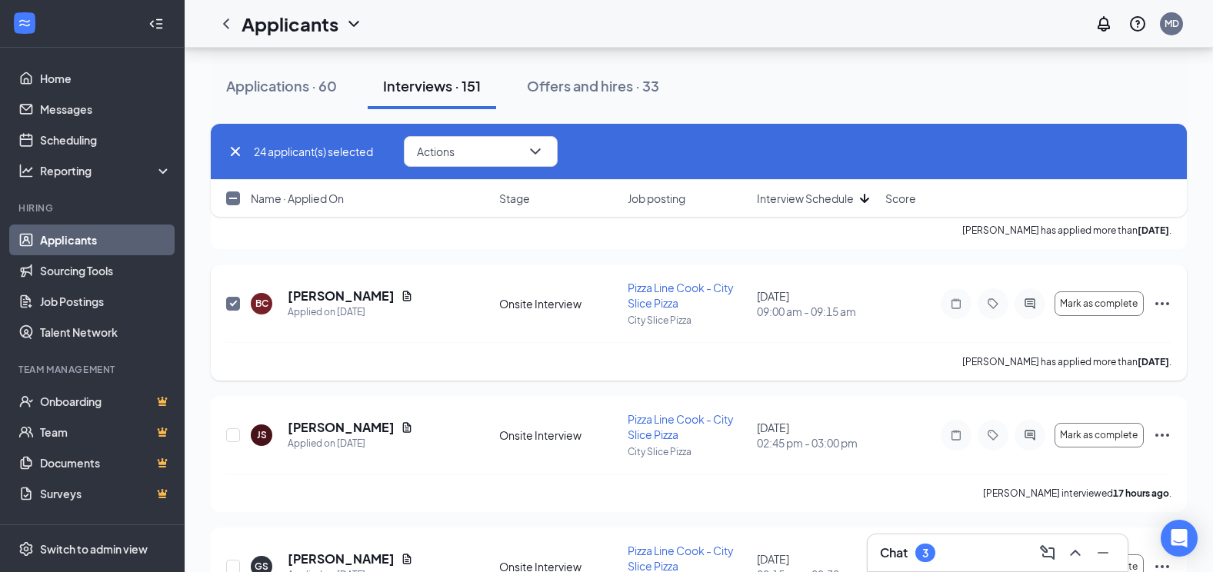
scroll to position [6247, 0]
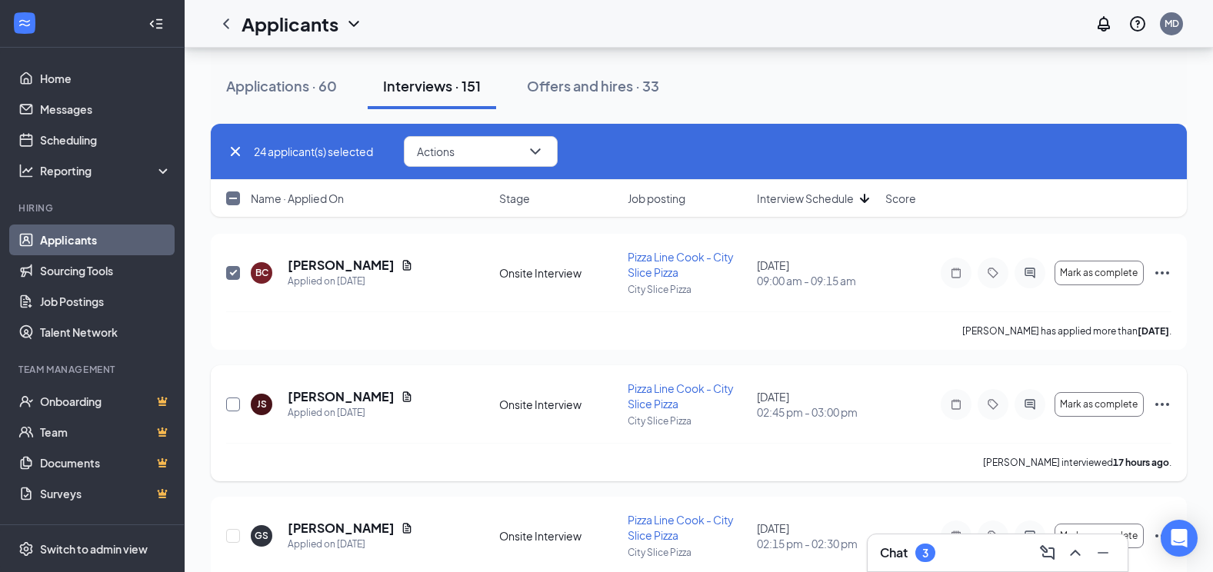
click at [238, 401] on input "checkbox" at bounding box center [233, 405] width 14 height 14
checkbox input "true"
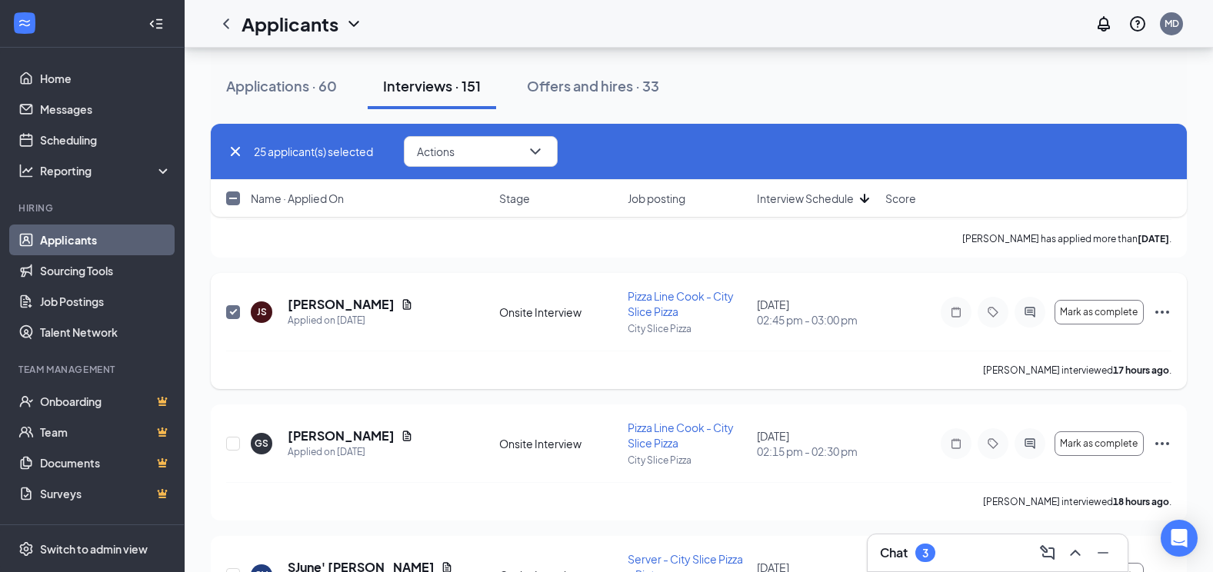
scroll to position [6370, 0]
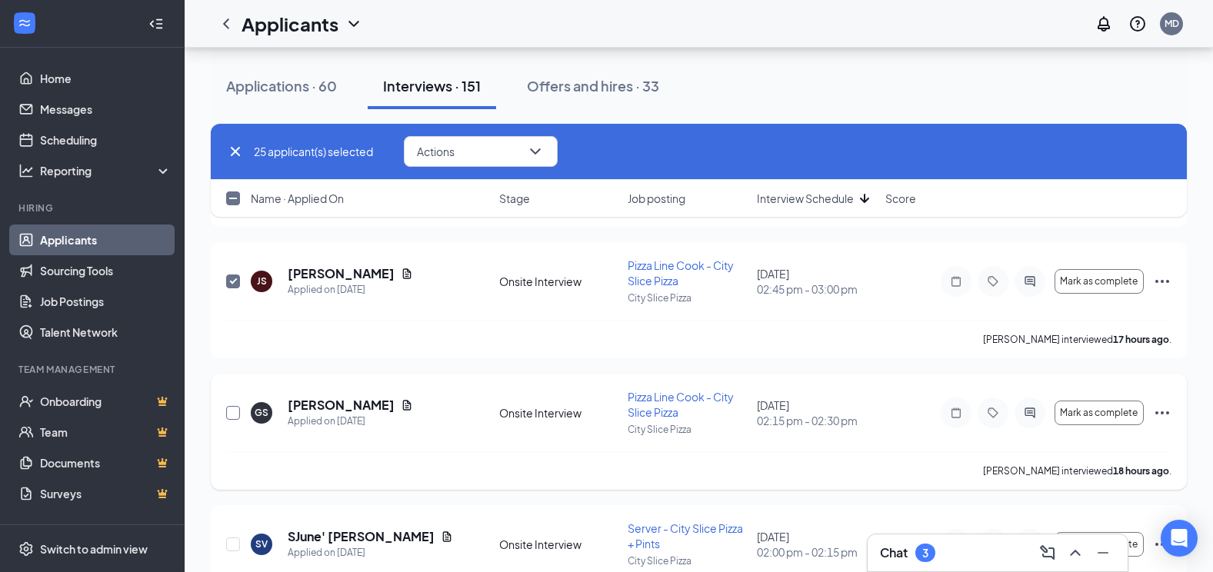
click at [235, 413] on input "checkbox" at bounding box center [233, 413] width 14 height 14
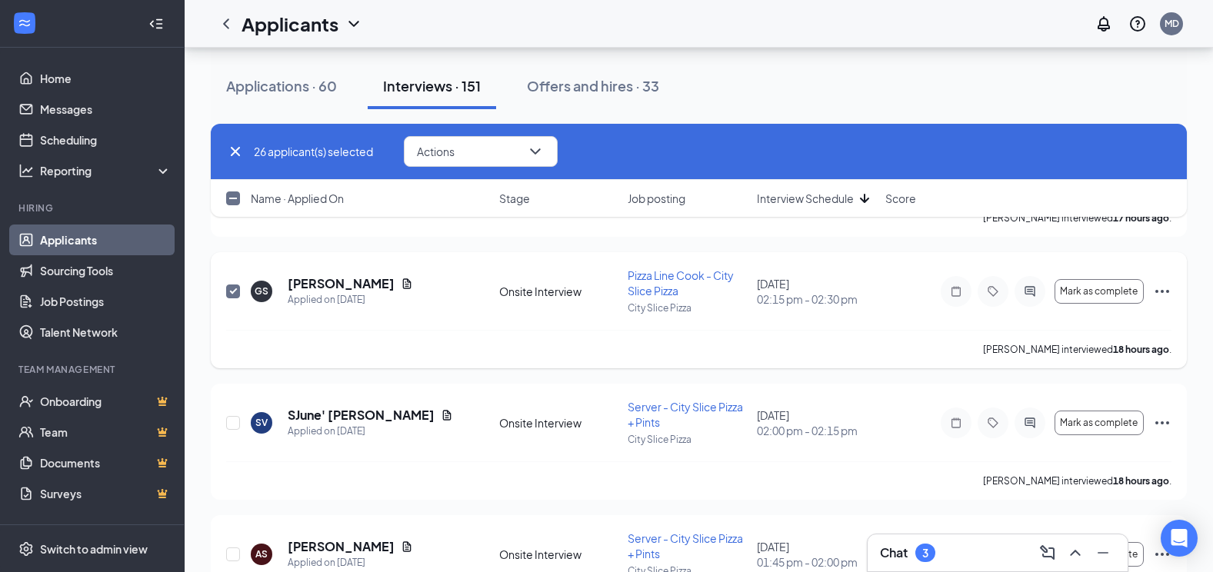
scroll to position [6493, 0]
click at [235, 283] on input "checkbox" at bounding box center [233, 290] width 14 height 14
checkbox input "false"
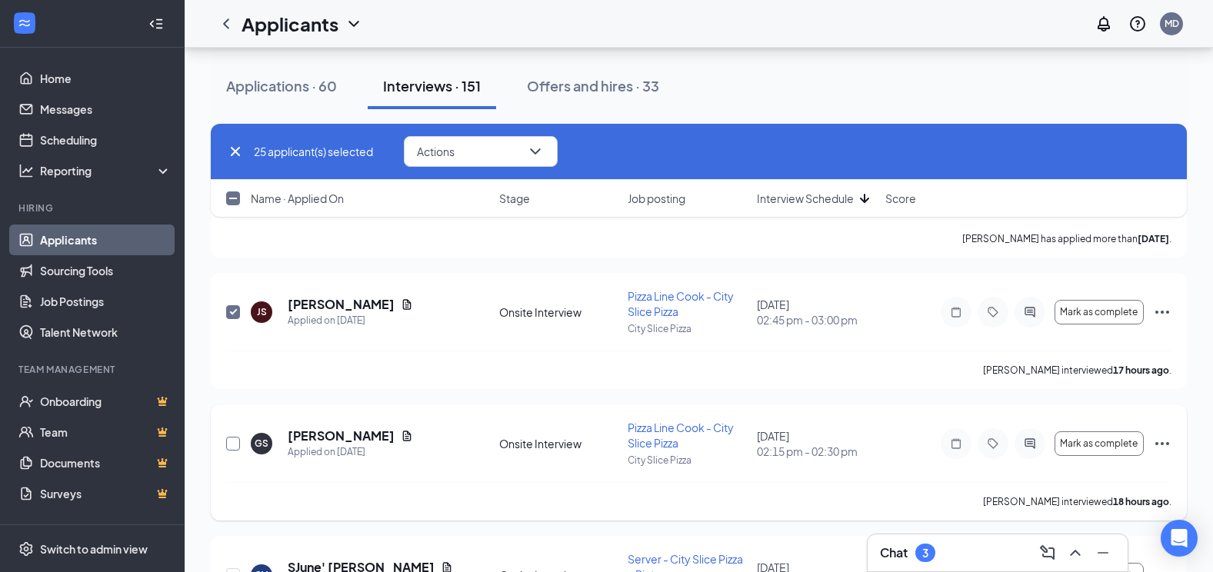
scroll to position [6262, 0]
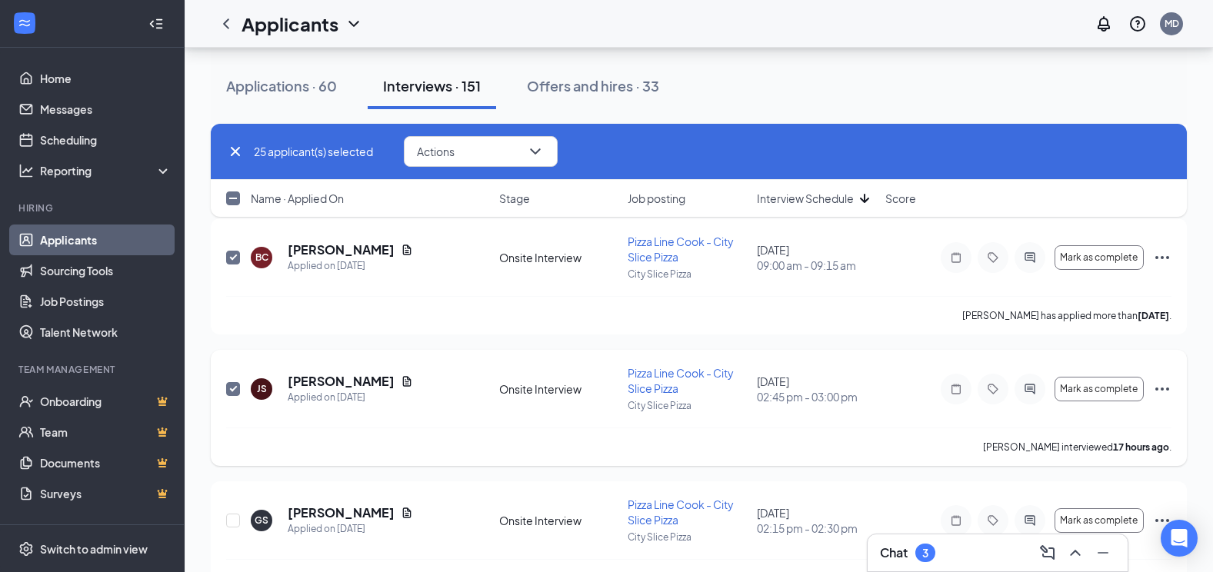
click at [228, 389] on input "checkbox" at bounding box center [233, 389] width 14 height 14
checkbox input "false"
click at [445, 143] on button "Actions" at bounding box center [481, 151] width 154 height 31
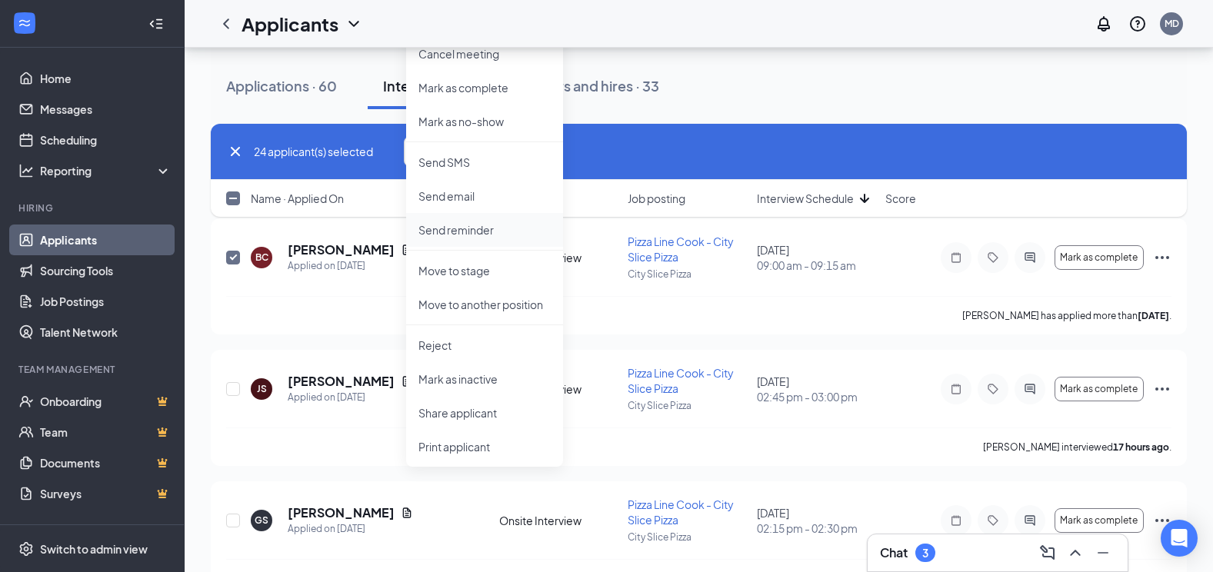
click at [471, 231] on p "Send reminder" at bounding box center [485, 229] width 132 height 15
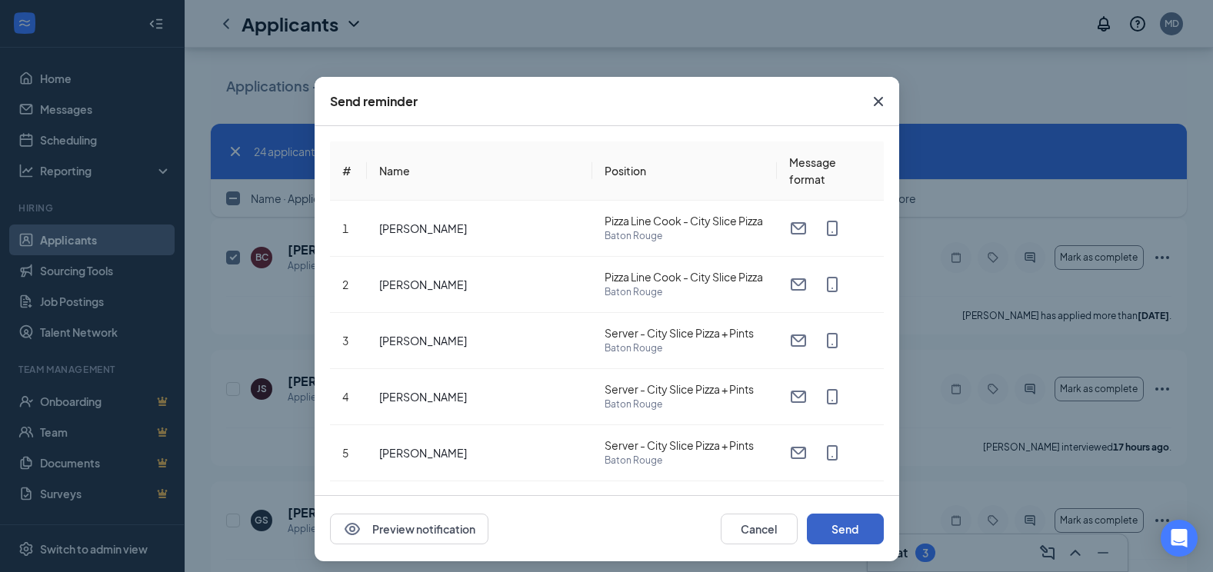
click at [819, 537] on button "Send" at bounding box center [845, 529] width 77 height 31
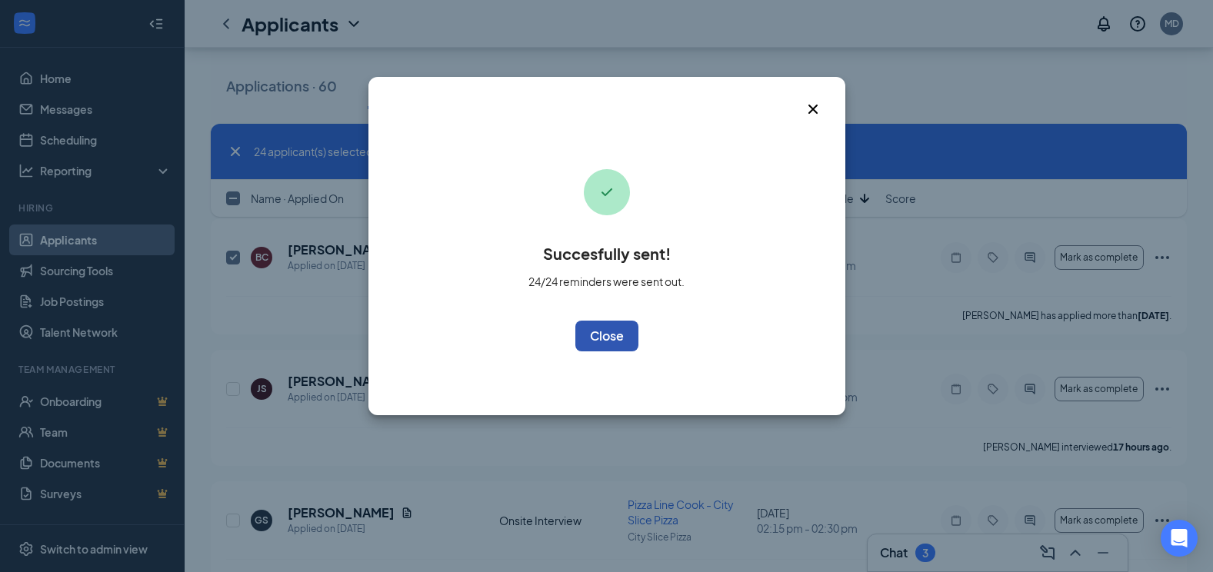
click at [609, 342] on button "OK" at bounding box center [606, 336] width 63 height 31
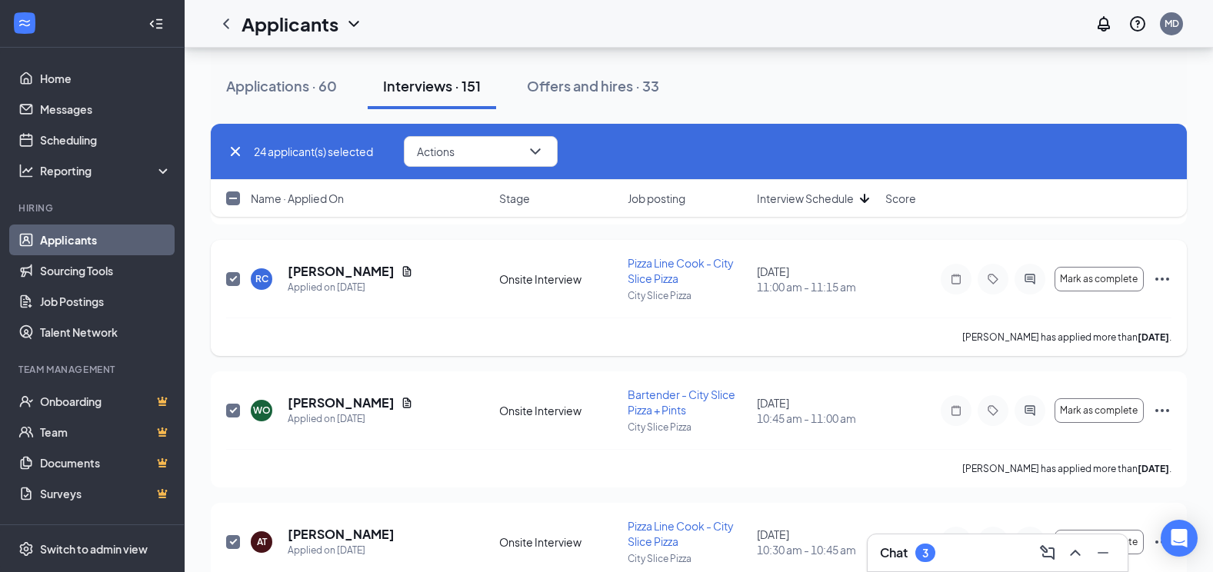
scroll to position [5185, 0]
